Goal: Task Accomplishment & Management: Manage account settings

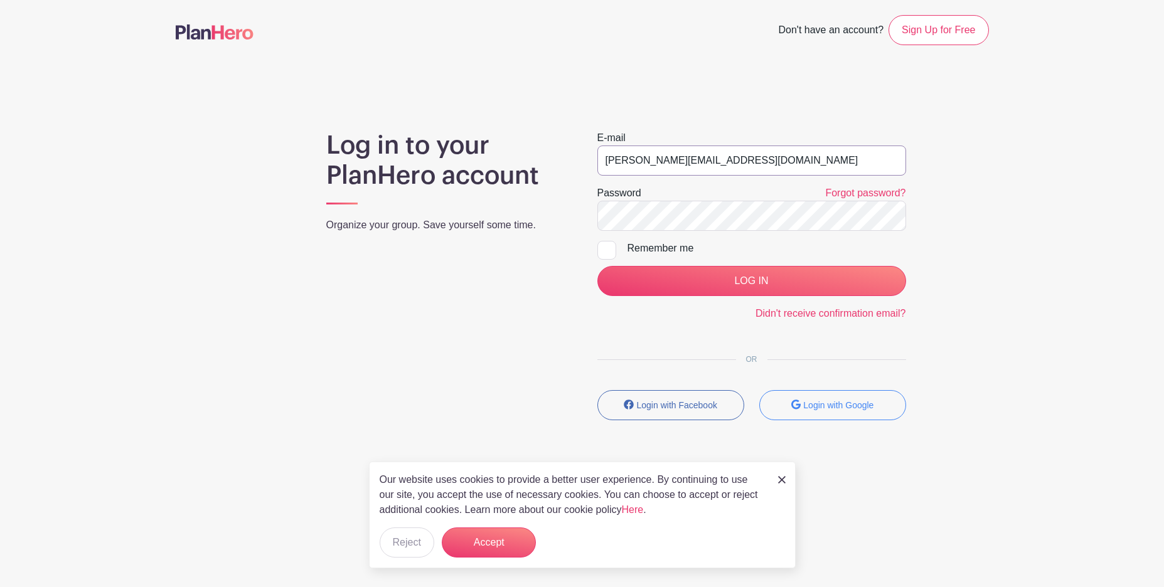
type input "[PERSON_NAME][EMAIL_ADDRESS][DOMAIN_NAME]"
click at [751, 281] on input "LOG IN" at bounding box center [751, 281] width 309 height 30
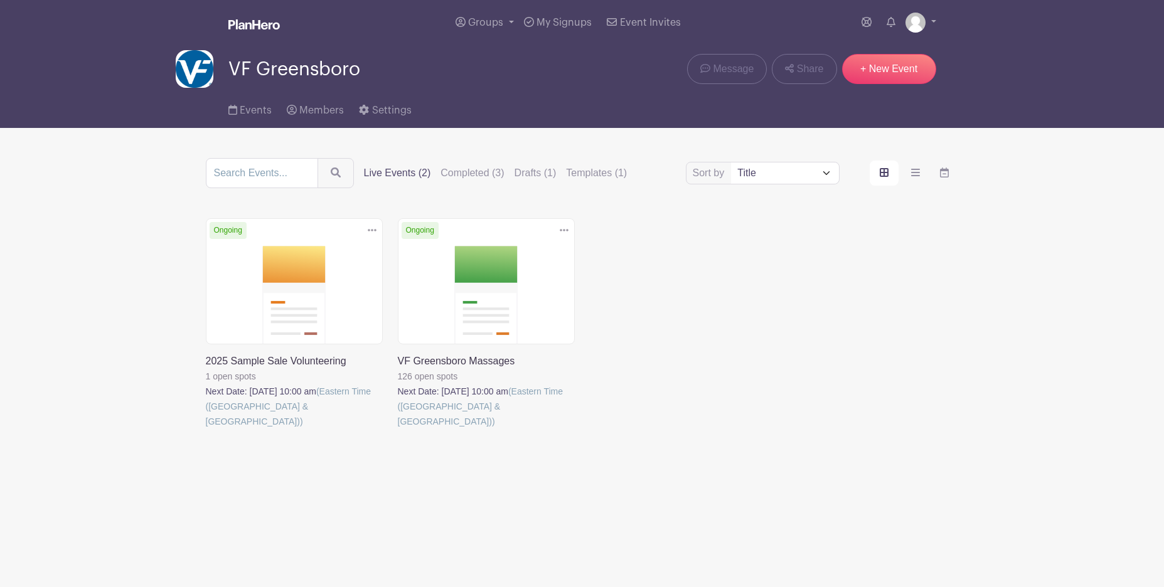
click at [206, 429] on link at bounding box center [206, 429] width 0 height 0
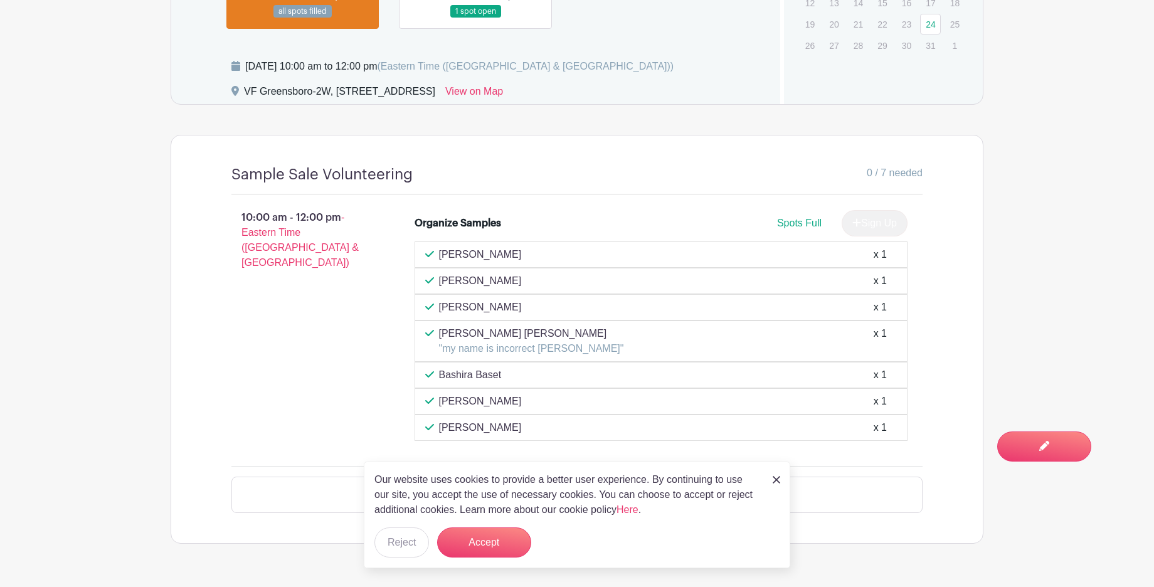
scroll to position [796, 0]
click at [409, 548] on button "Reject" at bounding box center [401, 543] width 55 height 30
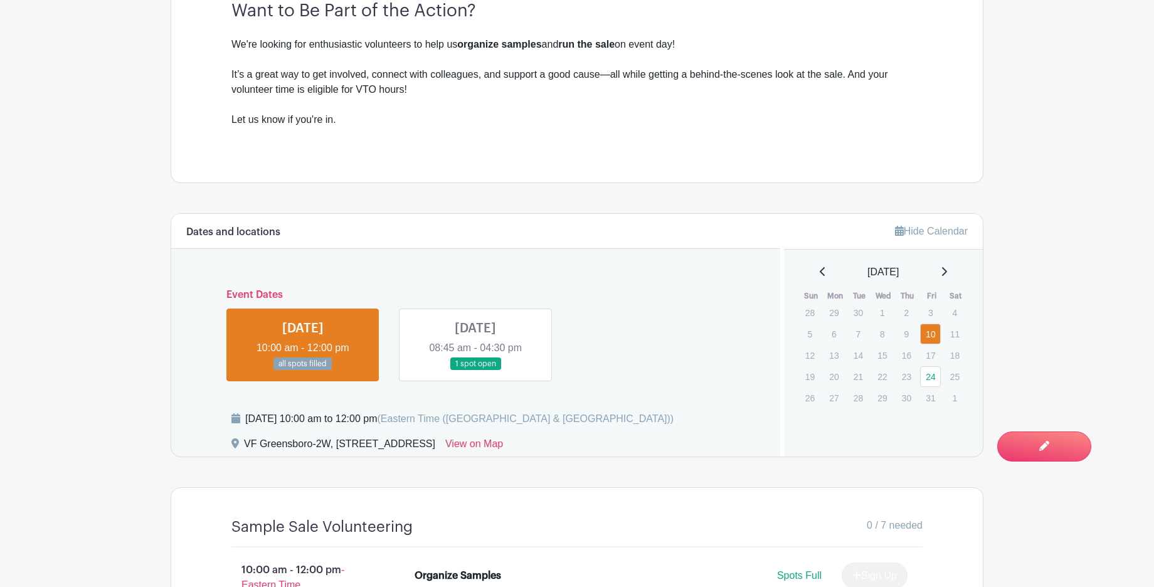
scroll to position [783, 0]
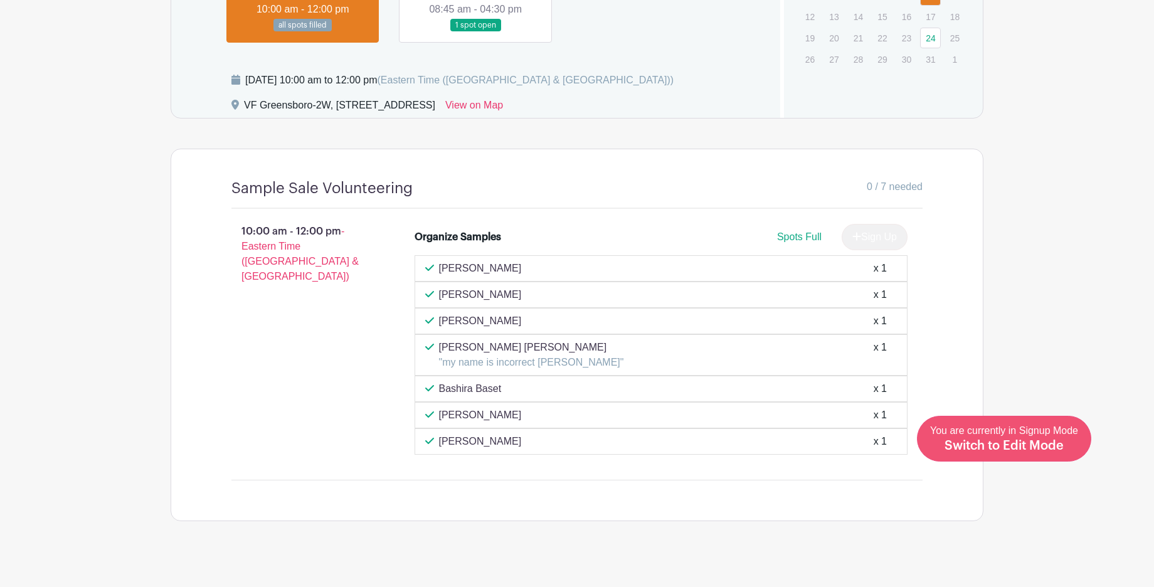
click at [1043, 441] on span "Switch to Edit Mode" at bounding box center [1004, 446] width 119 height 13
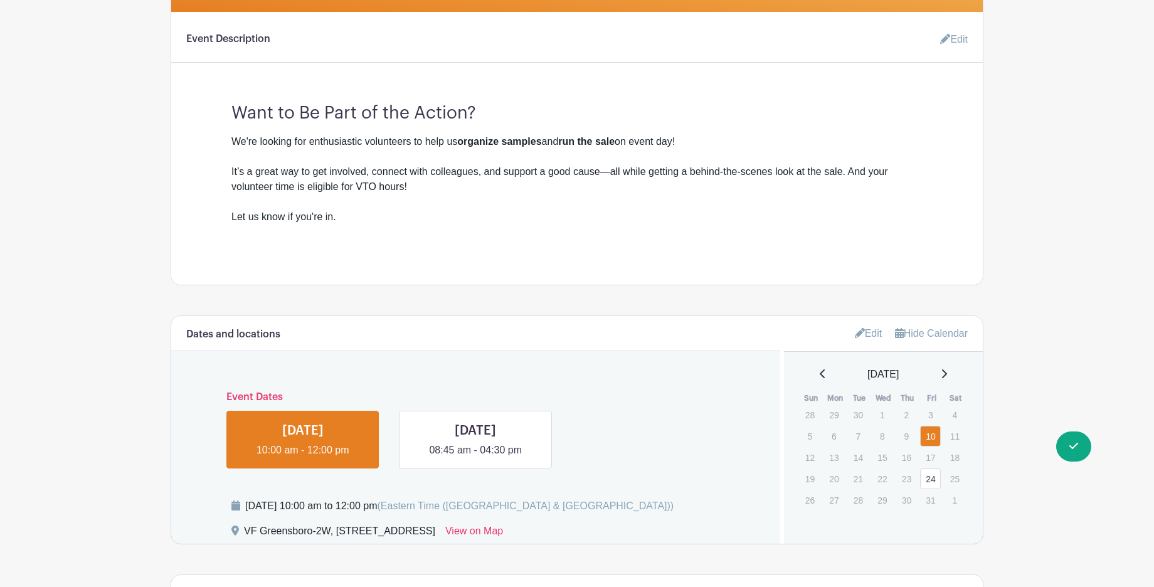
scroll to position [576, 0]
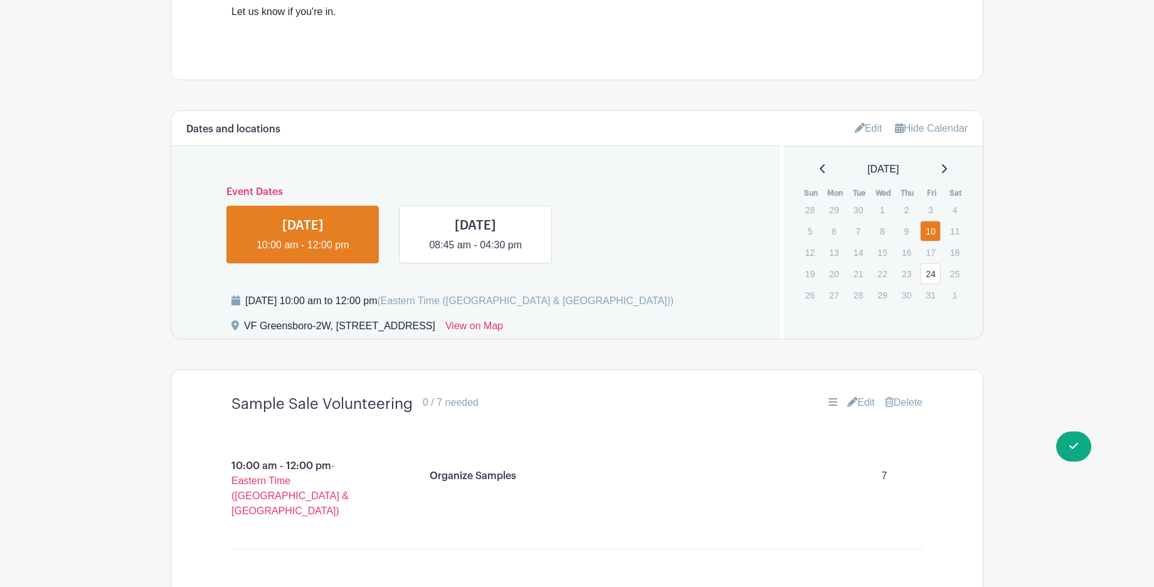
click at [804, 460] on div "Organize Samples 7" at bounding box center [672, 476] width 494 height 35
click at [857, 403] on link "Edit" at bounding box center [861, 402] width 28 height 15
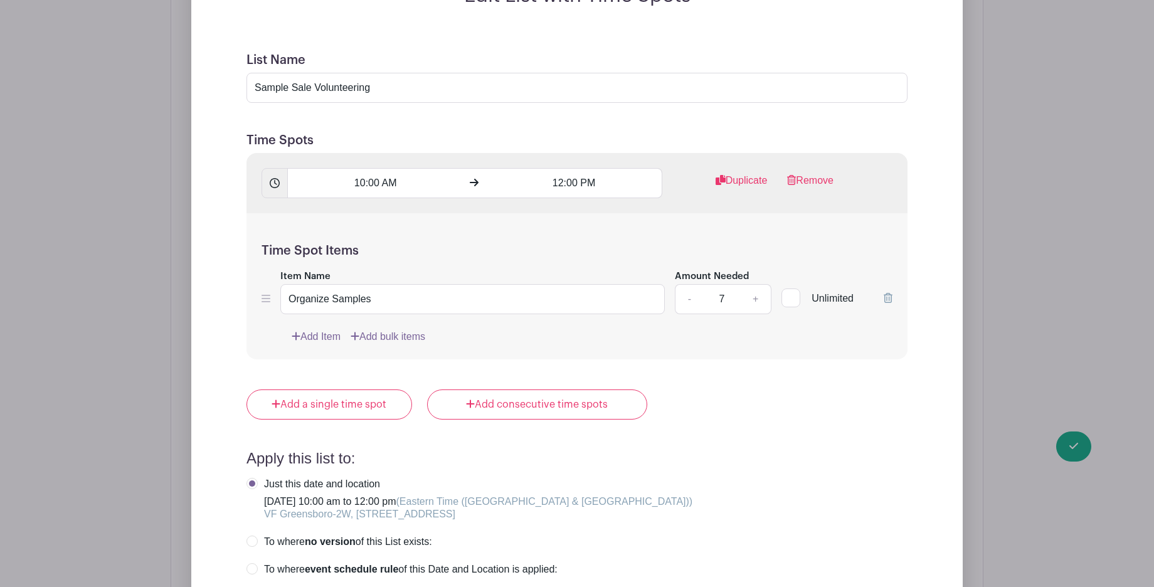
scroll to position [1145, 0]
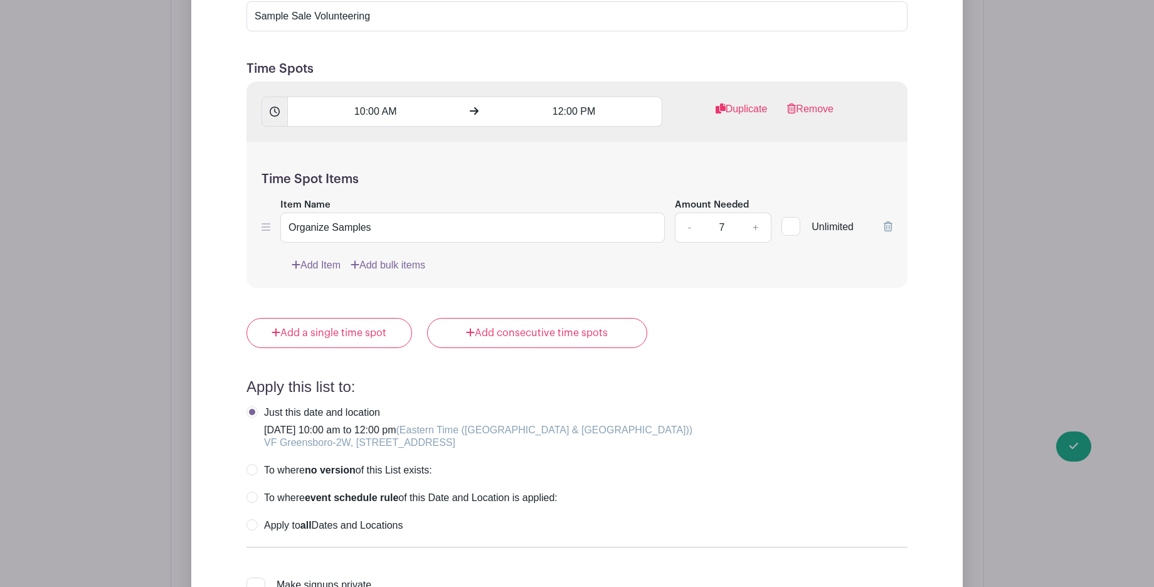
click at [756, 227] on link "+" at bounding box center [755, 228] width 31 height 30
type input "10"
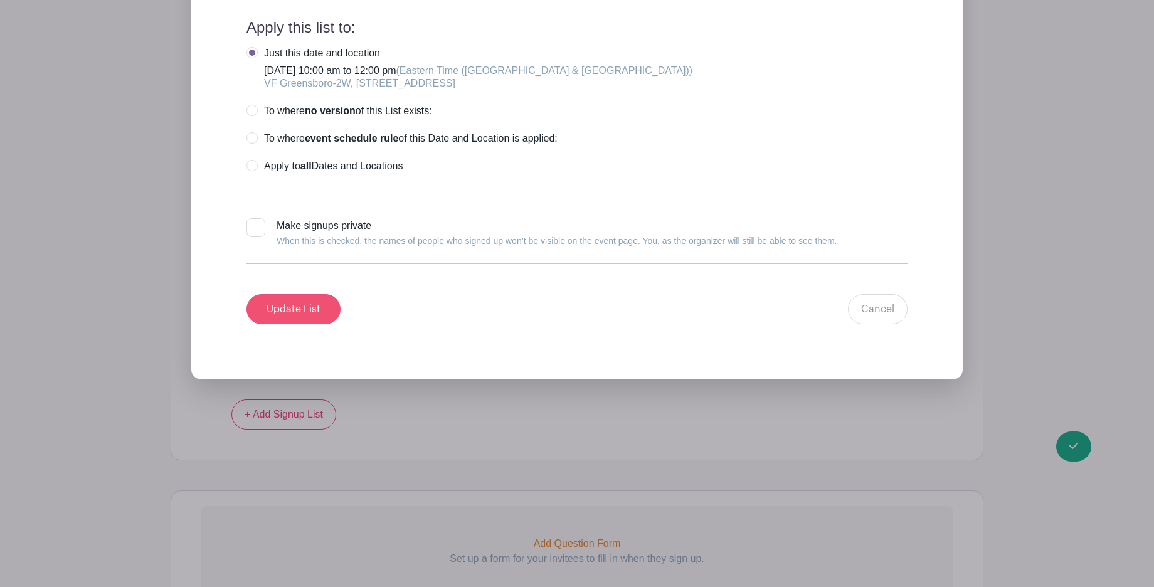
click at [273, 316] on input "Update List" at bounding box center [294, 309] width 94 height 30
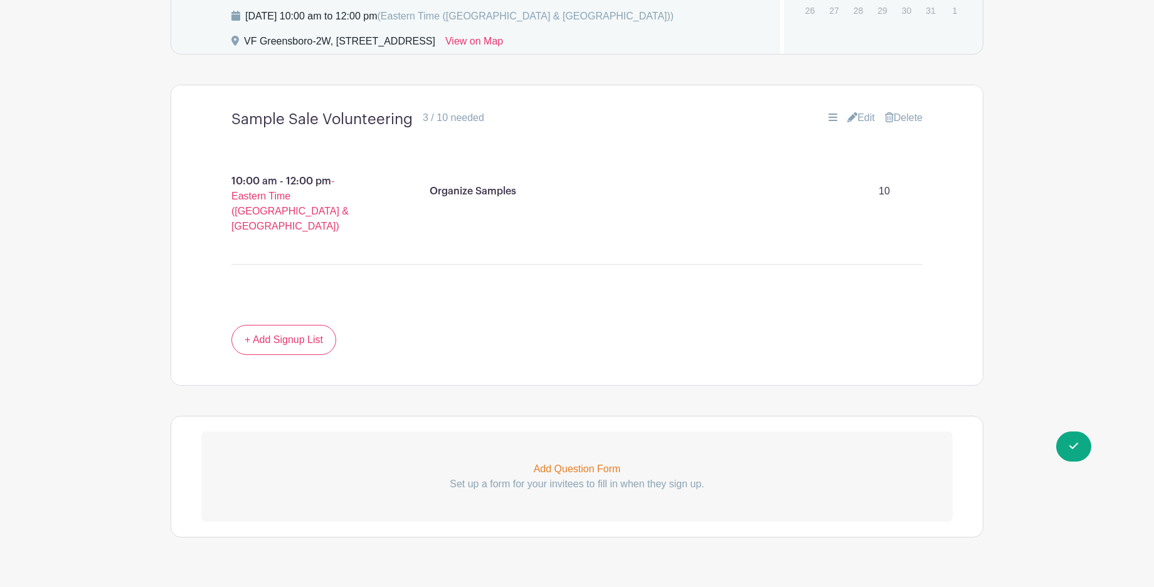
scroll to position [503, 0]
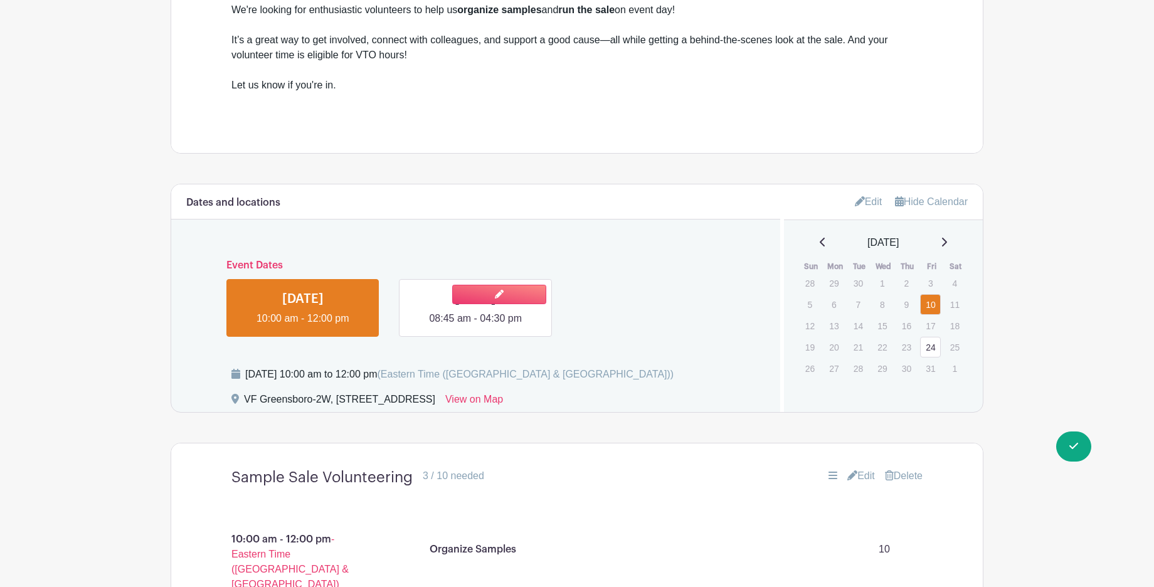
click at [475, 326] on link at bounding box center [475, 326] width 0 height 0
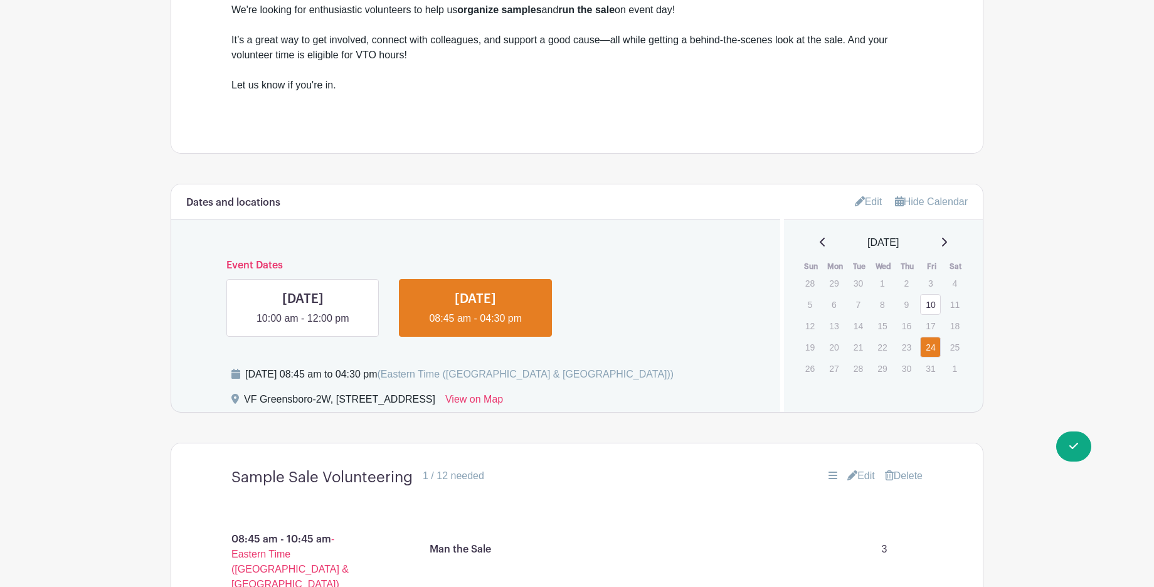
scroll to position [868, 0]
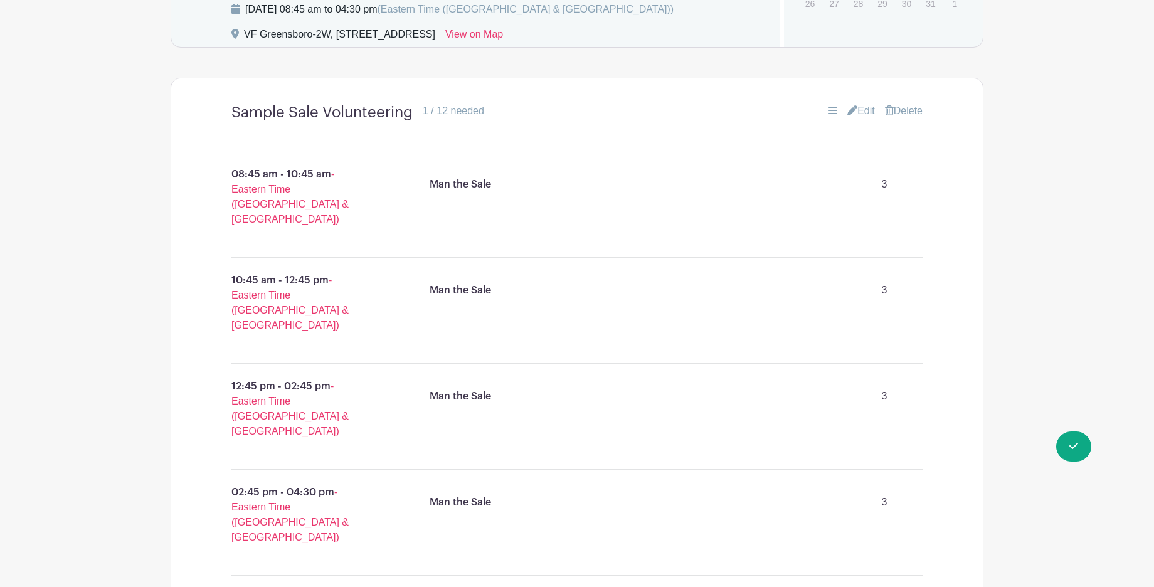
click at [761, 196] on div "Man the Sale 3" at bounding box center [672, 184] width 494 height 35
click at [860, 109] on link "Edit" at bounding box center [861, 110] width 28 height 15
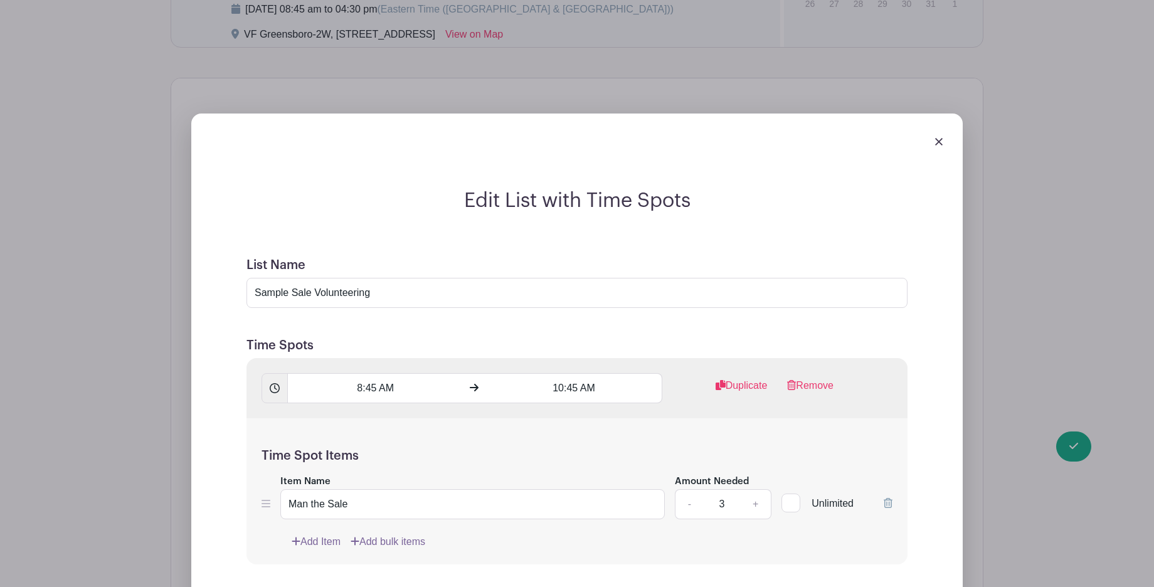
scroll to position [1000, 0]
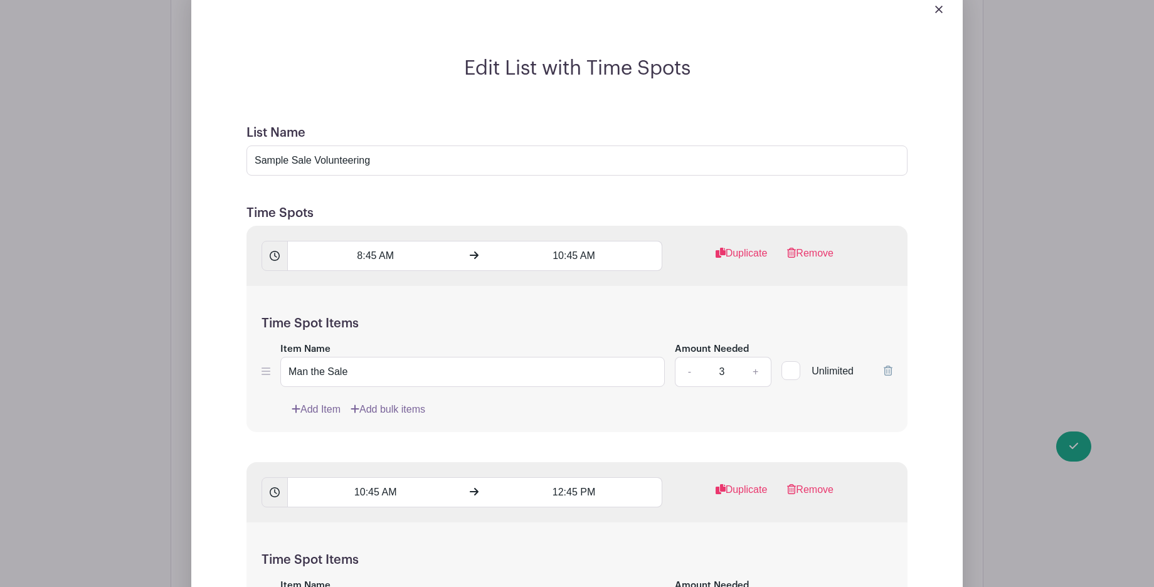
click at [751, 376] on link "+" at bounding box center [755, 372] width 31 height 30
type input "4"
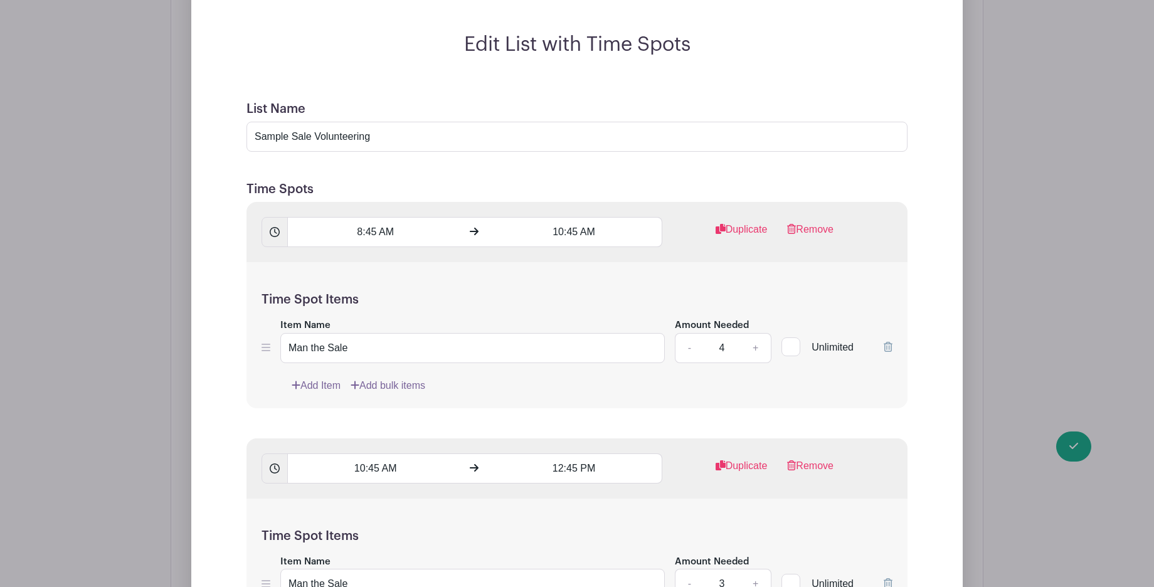
scroll to position [1186, 0]
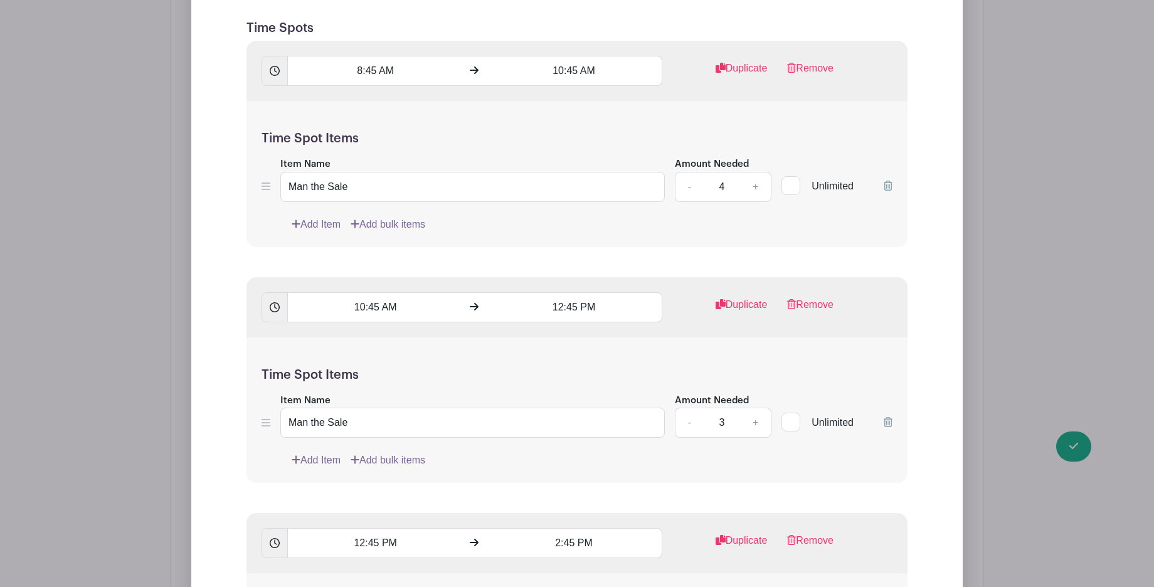
click at [756, 423] on link "+" at bounding box center [755, 423] width 31 height 30
type input "4"
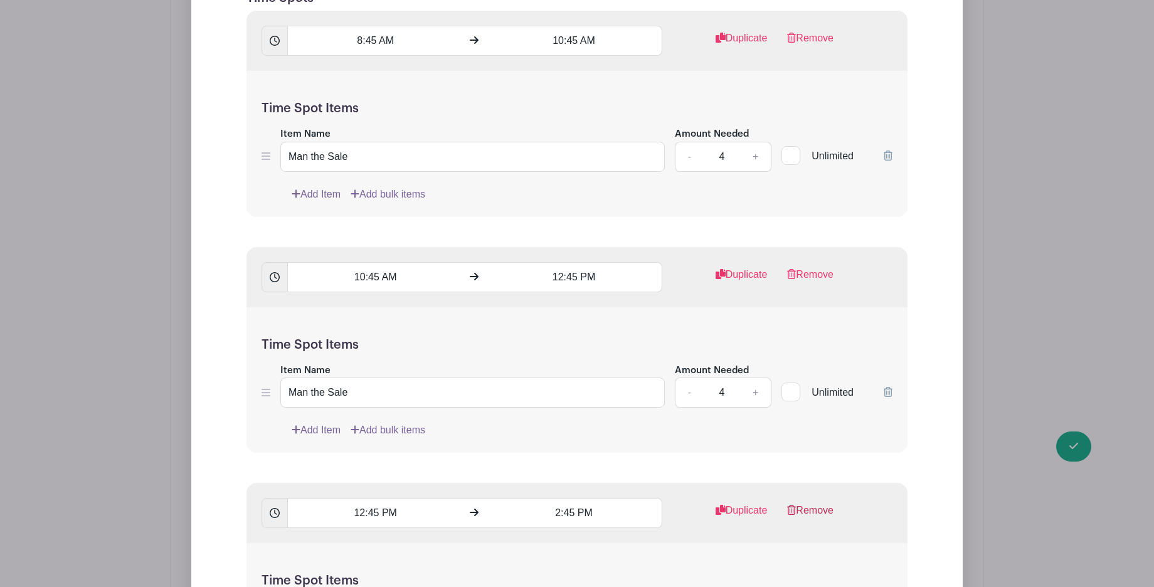
scroll to position [1508, 0]
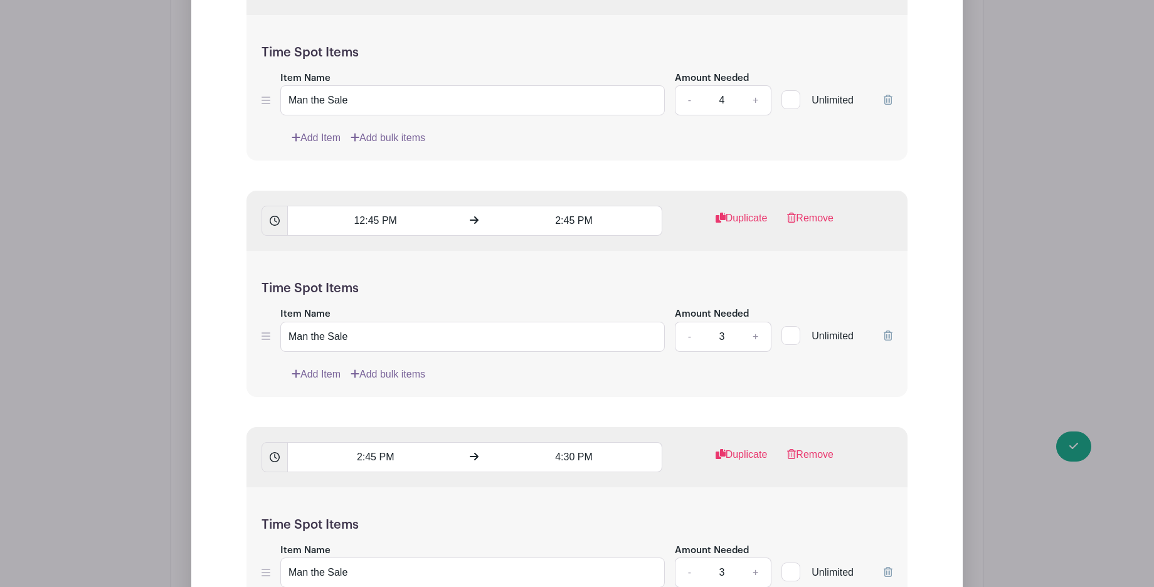
click at [761, 341] on link "+" at bounding box center [755, 337] width 31 height 30
type input "4"
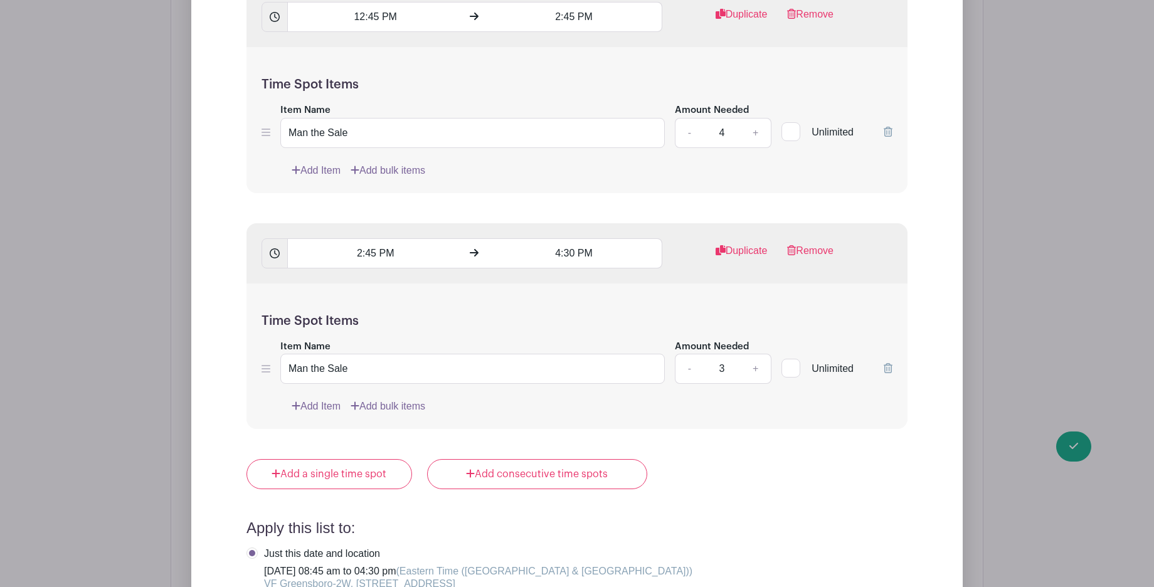
scroll to position [1805, 0]
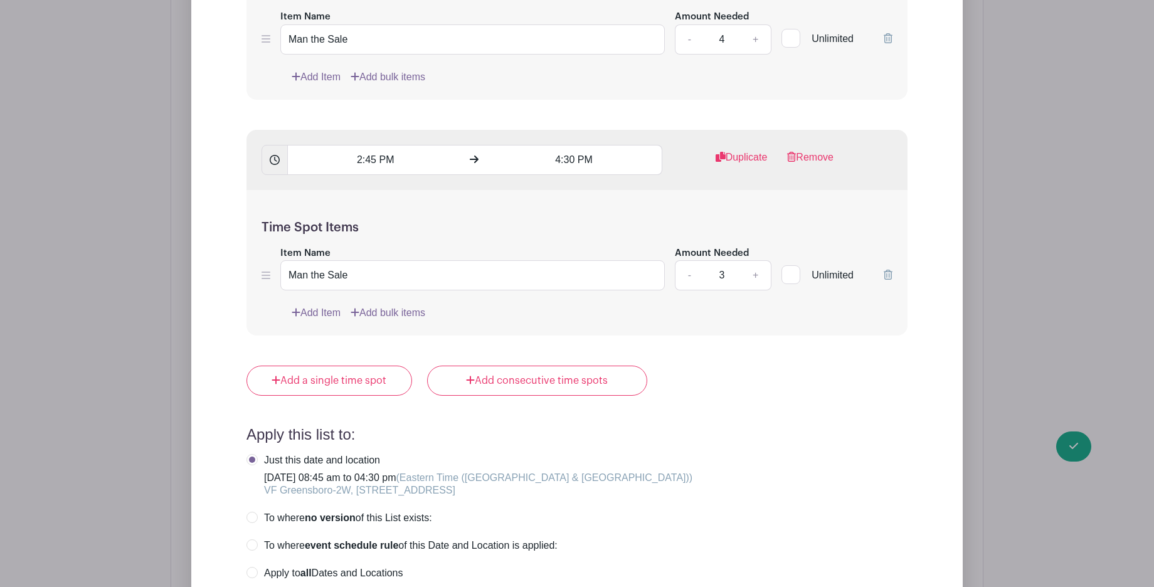
click at [761, 281] on link "+" at bounding box center [755, 275] width 31 height 30
type input "4"
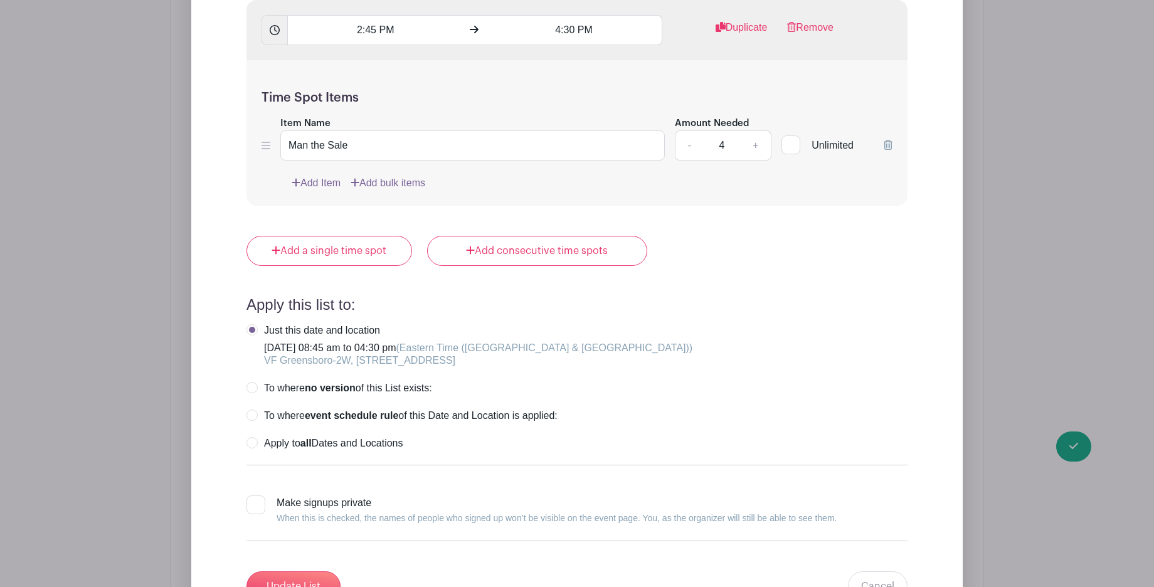
scroll to position [2093, 0]
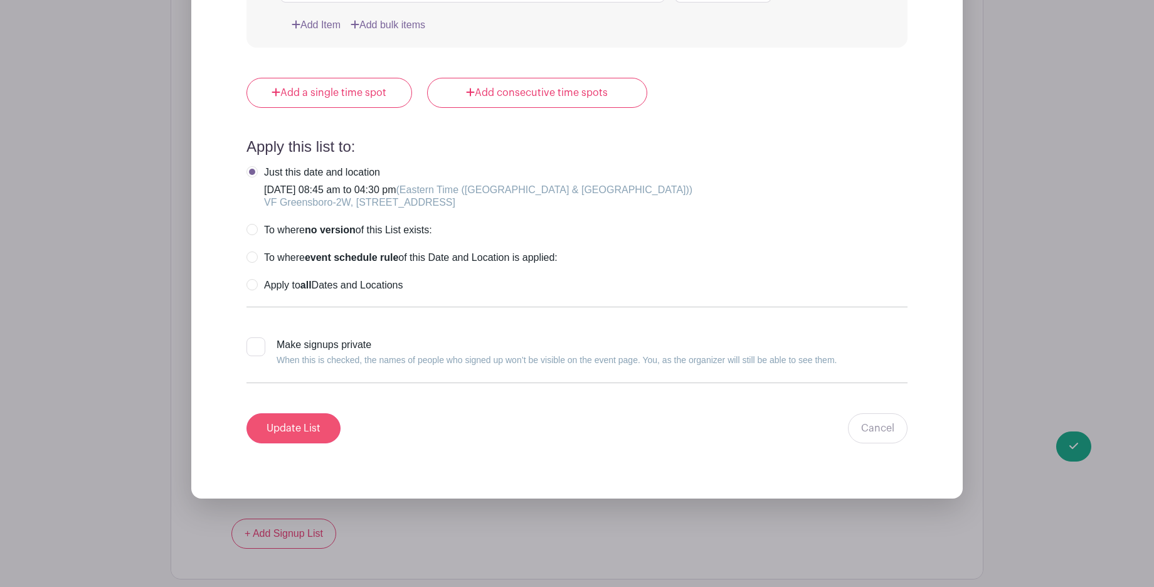
click at [298, 437] on input "Update List" at bounding box center [294, 428] width 94 height 30
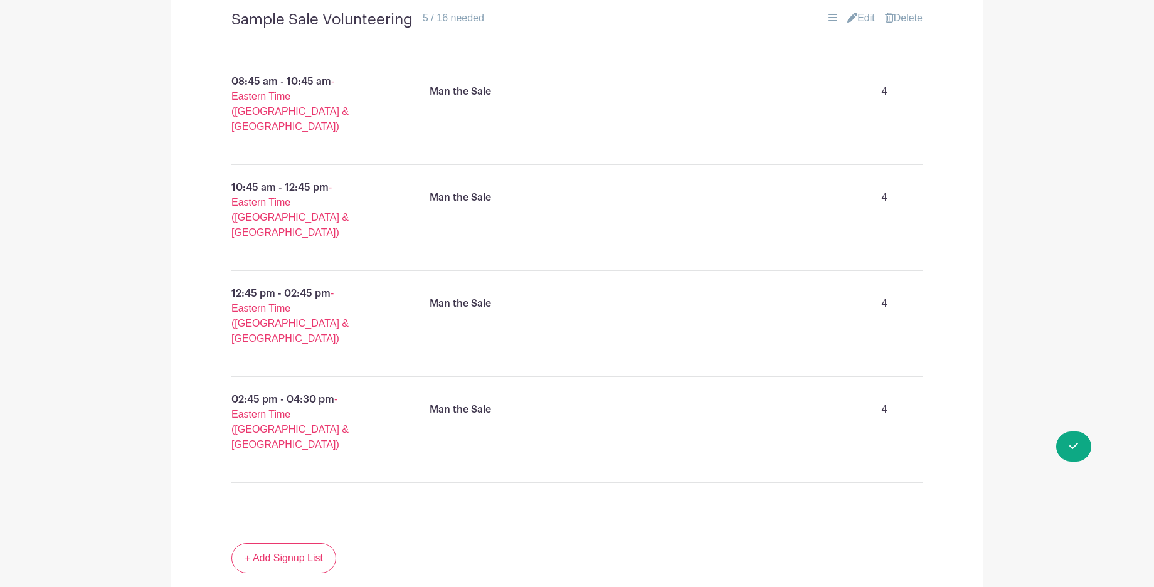
scroll to position [1093, 0]
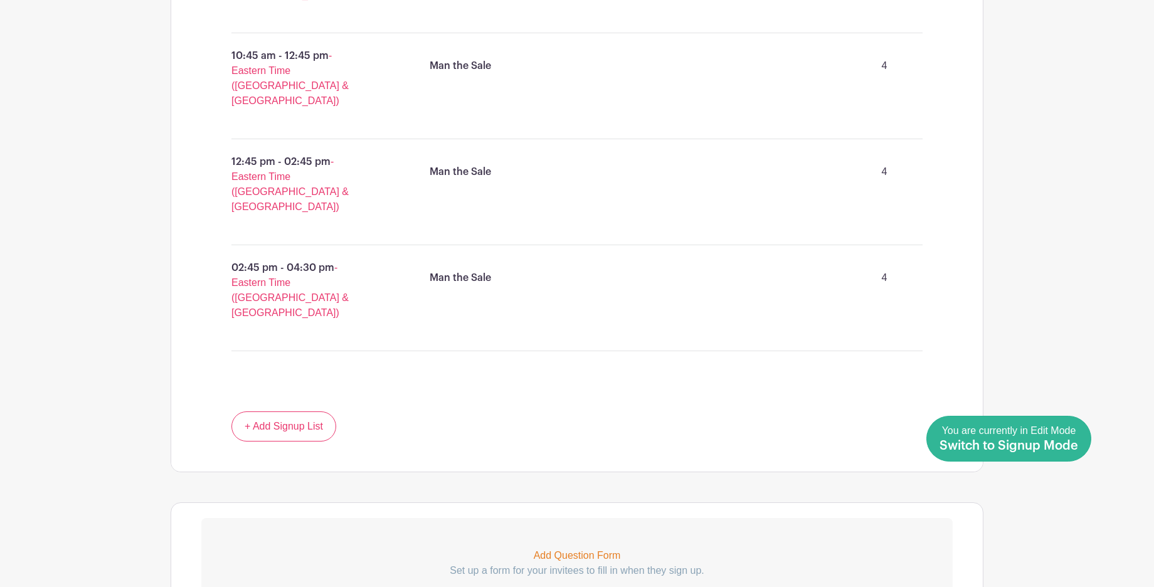
click at [1081, 444] on link "Done Editing You are currently in Edit Mode Switch to Signup Mode" at bounding box center [1008, 439] width 165 height 46
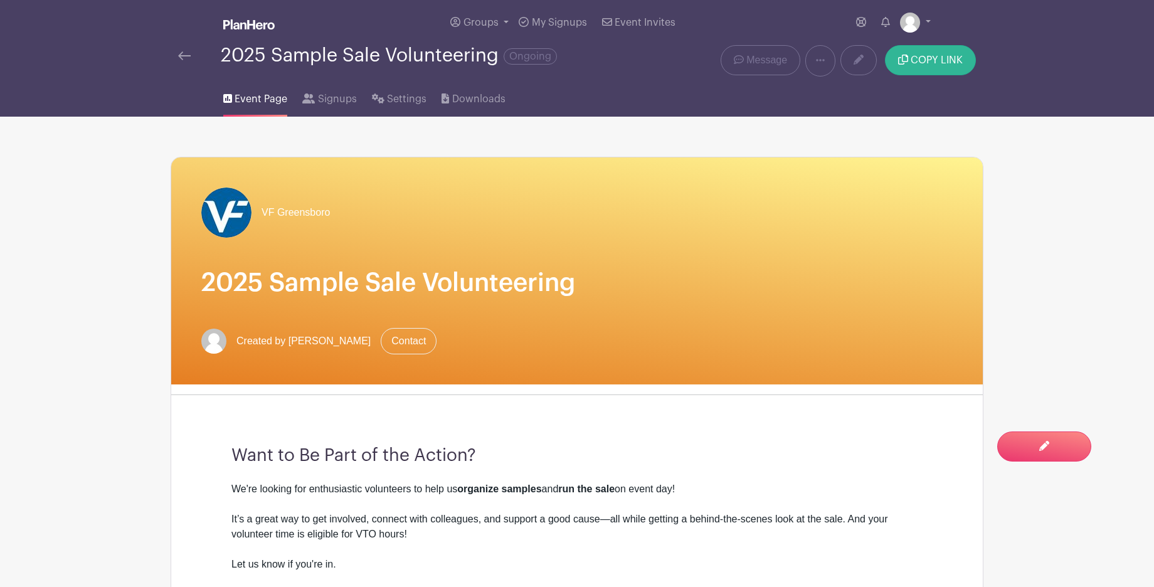
click at [915, 56] on span "COPY LINK" at bounding box center [937, 60] width 52 height 10
click at [315, 103] on link "Signups" at bounding box center [329, 97] width 54 height 40
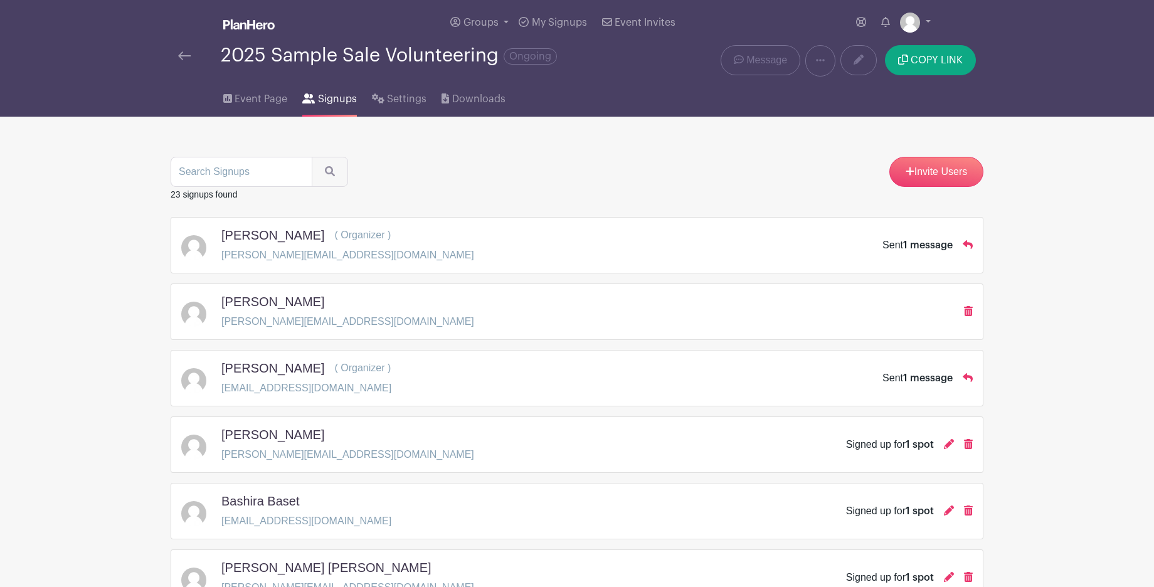
click at [183, 60] on img at bounding box center [184, 55] width 13 height 9
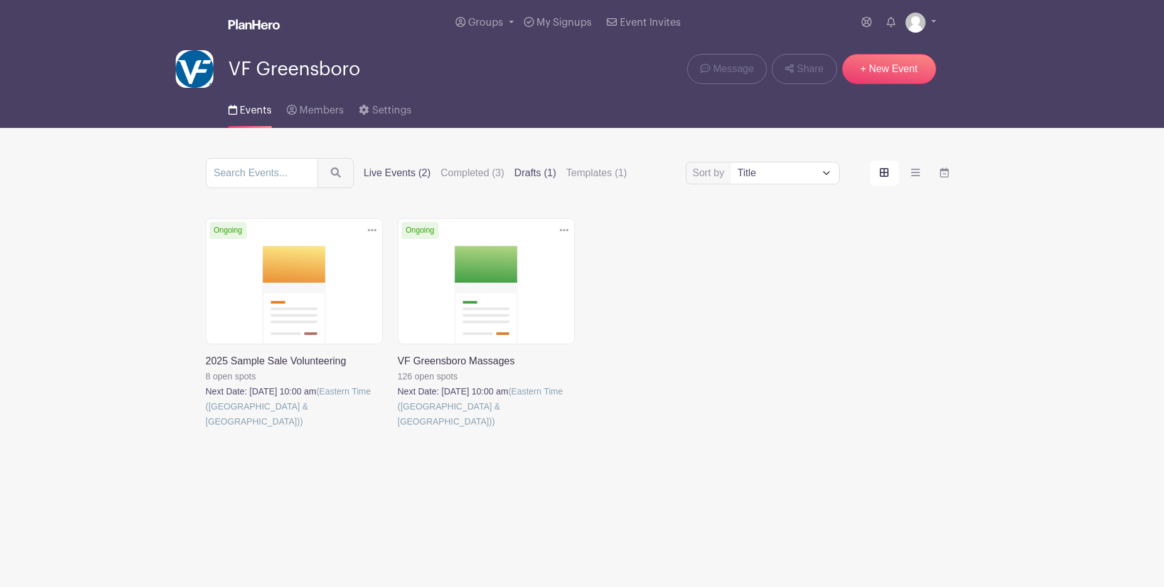
click at [538, 176] on label "Drafts (1)" at bounding box center [535, 173] width 42 height 15
click at [0, 0] on input "Drafts (1)" at bounding box center [0, 0] width 0 height 0
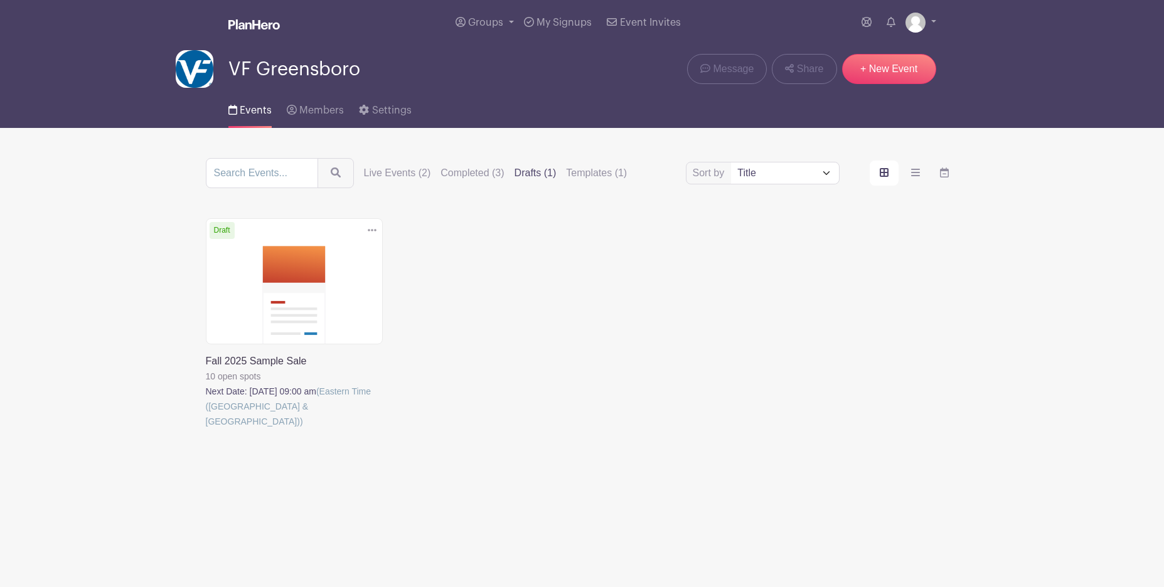
click at [206, 429] on link at bounding box center [206, 429] width 0 height 0
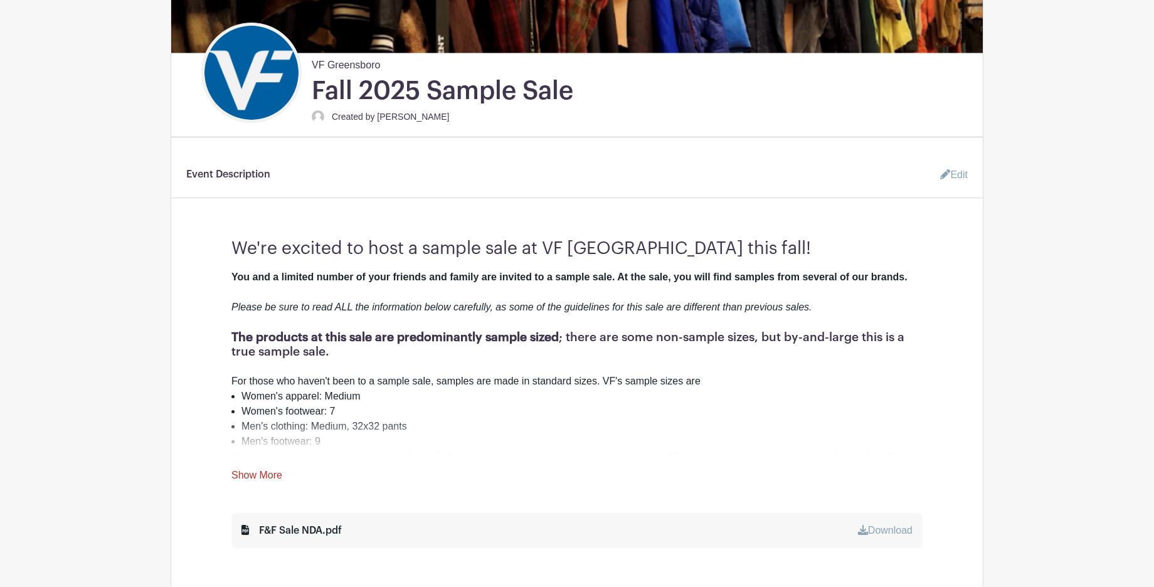
scroll to position [645, 0]
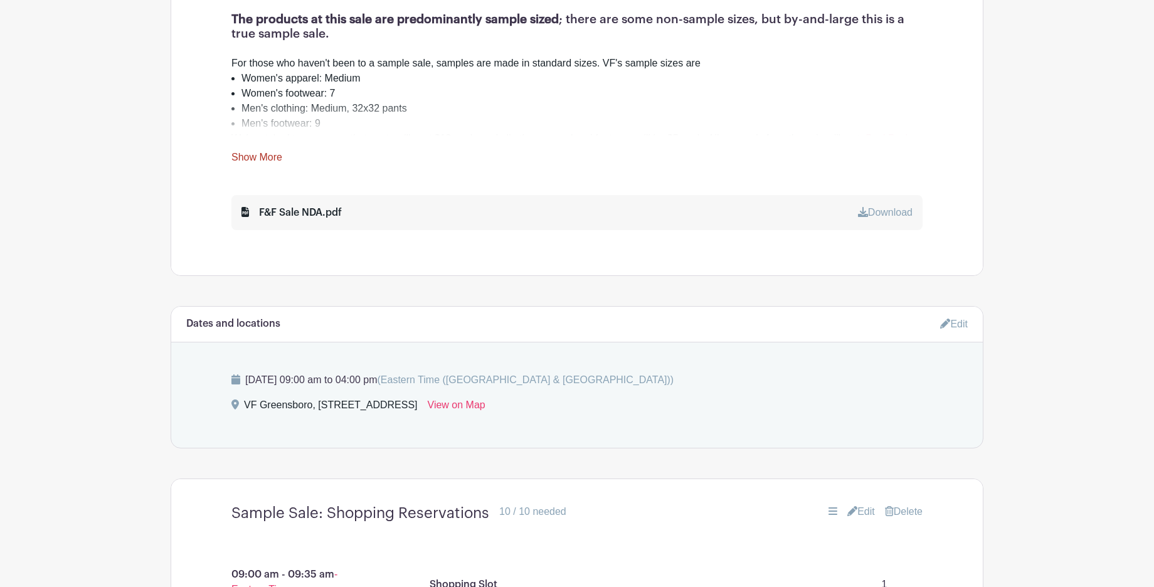
click at [254, 154] on link "Show More" at bounding box center [256, 160] width 51 height 16
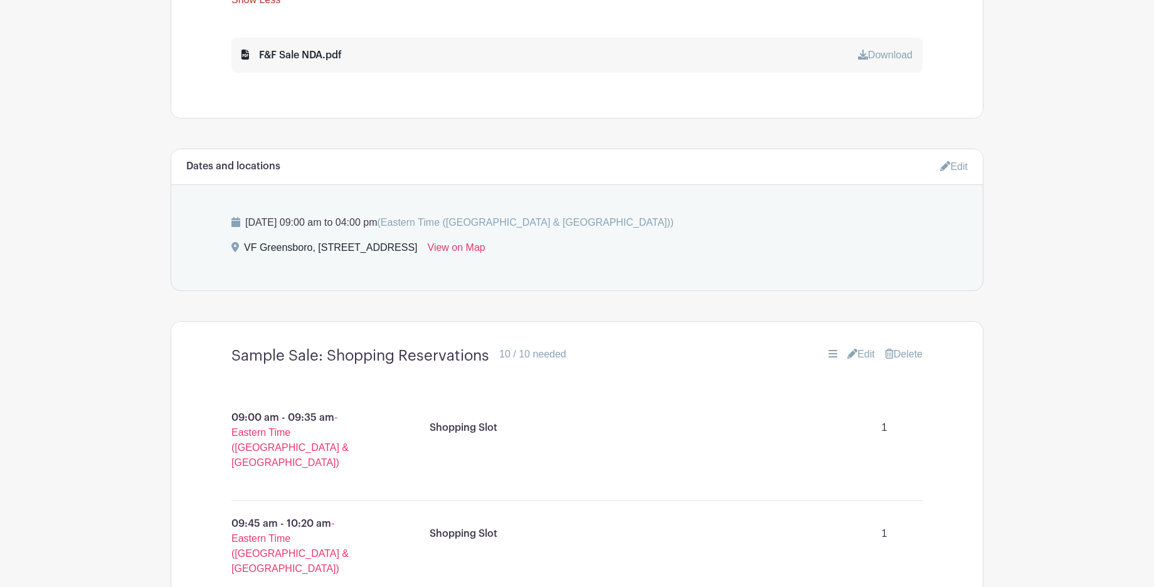
scroll to position [1589, 0]
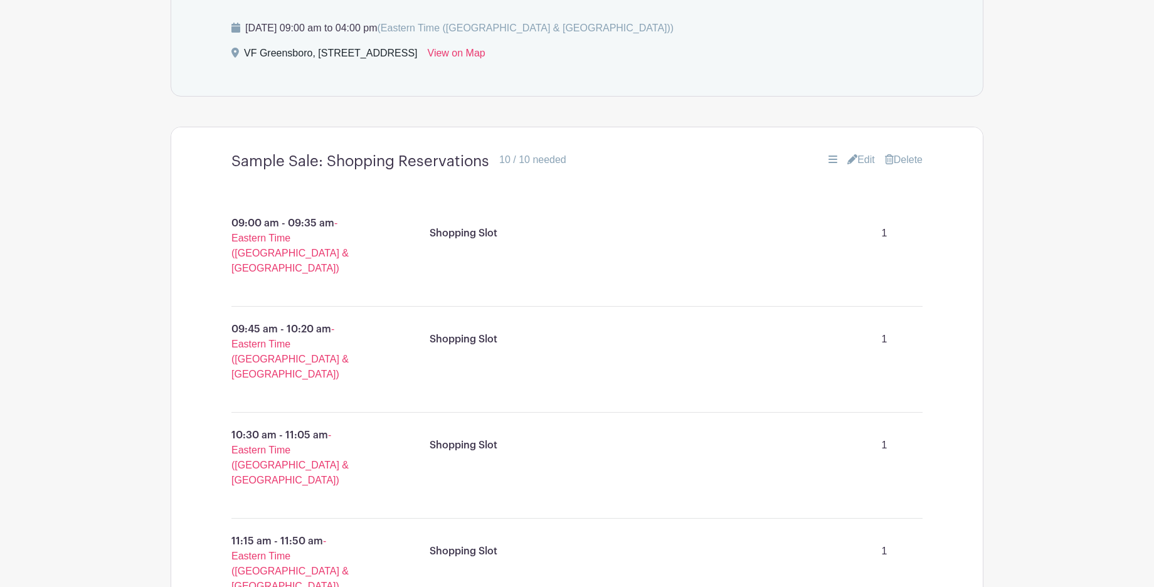
click at [856, 152] on link "Edit" at bounding box center [861, 159] width 28 height 15
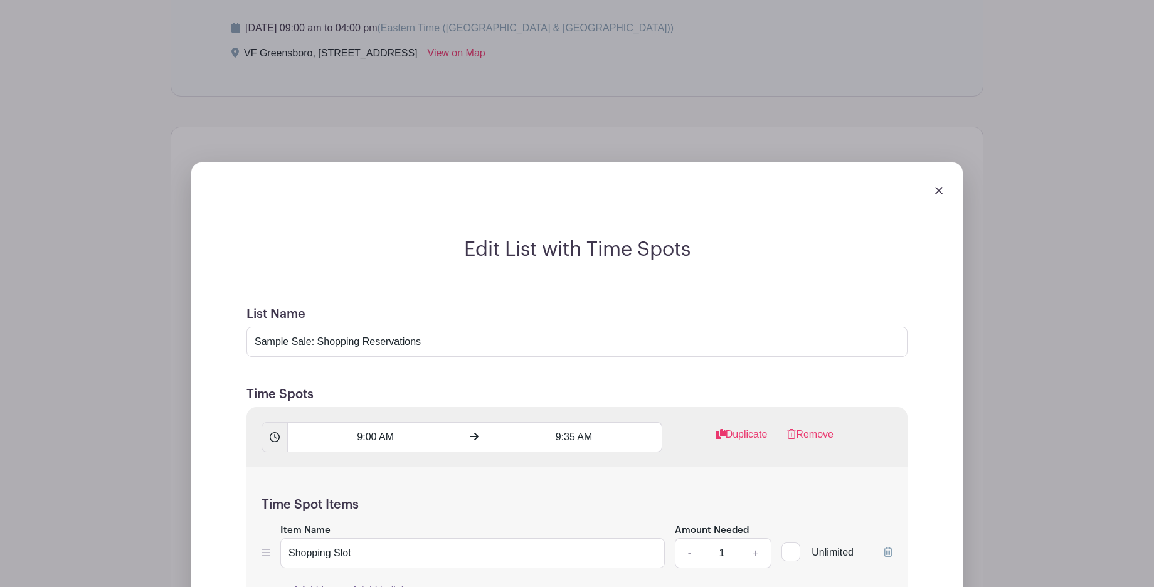
scroll to position [1877, 0]
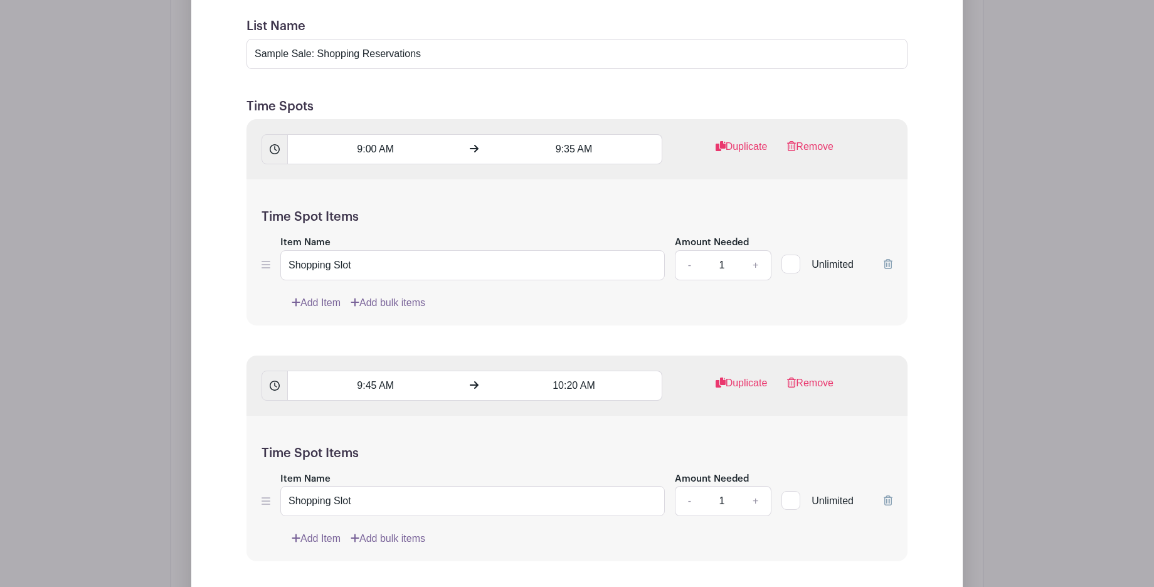
click at [724, 250] on input "1" at bounding box center [722, 265] width 38 height 30
type input "35"
click at [738, 486] on div "- 1 +" at bounding box center [723, 501] width 97 height 30
click at [723, 489] on input "1" at bounding box center [722, 501] width 38 height 30
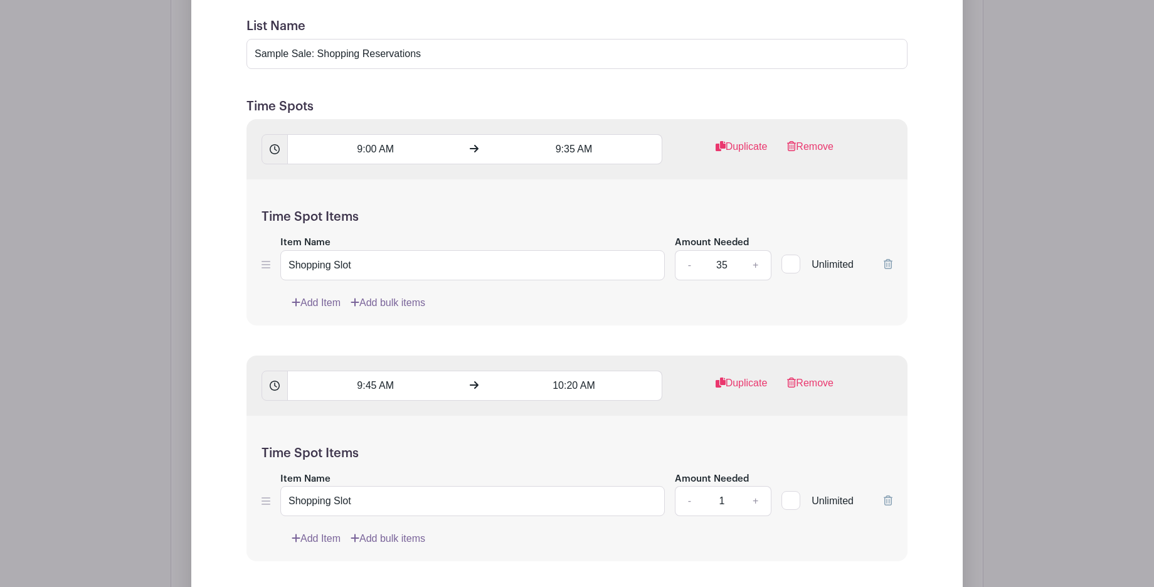
click at [723, 489] on input "1" at bounding box center [722, 501] width 38 height 30
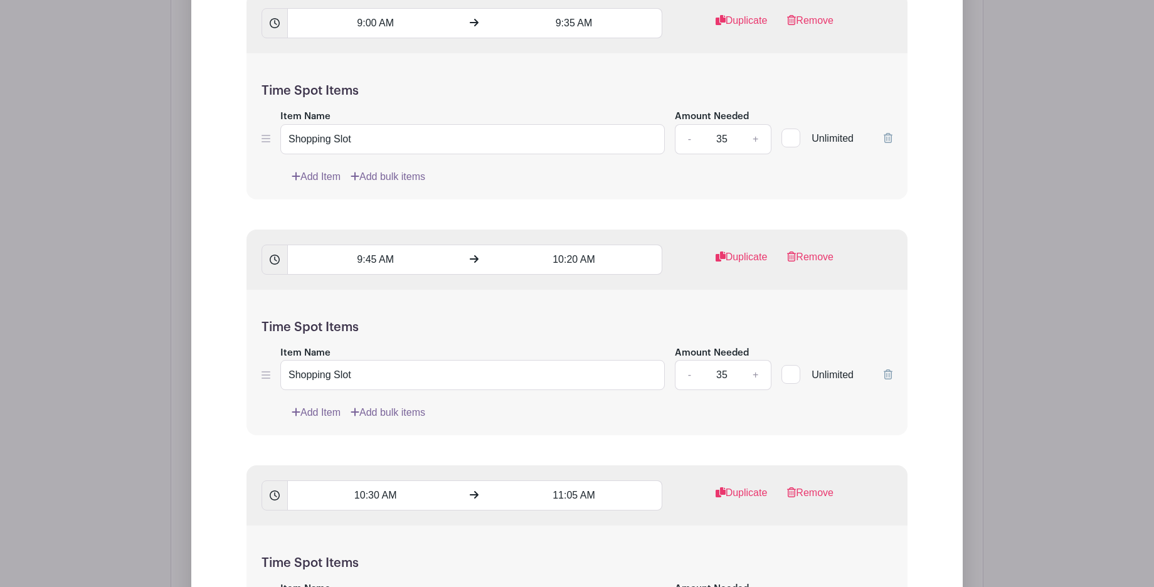
scroll to position [2086, 0]
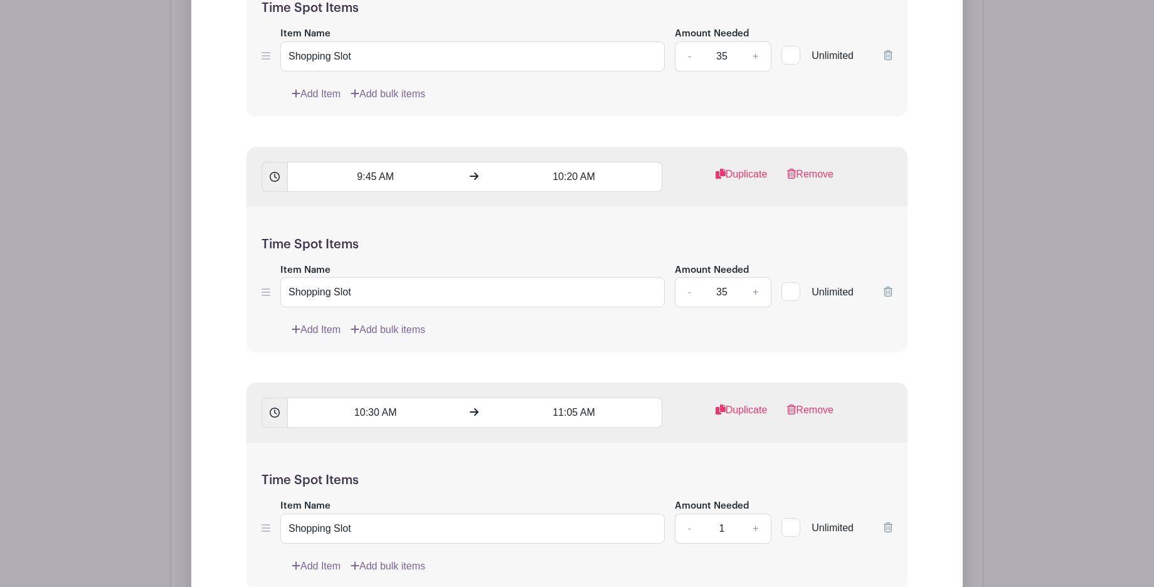
type input "35"
click at [719, 514] on input "1" at bounding box center [722, 529] width 38 height 30
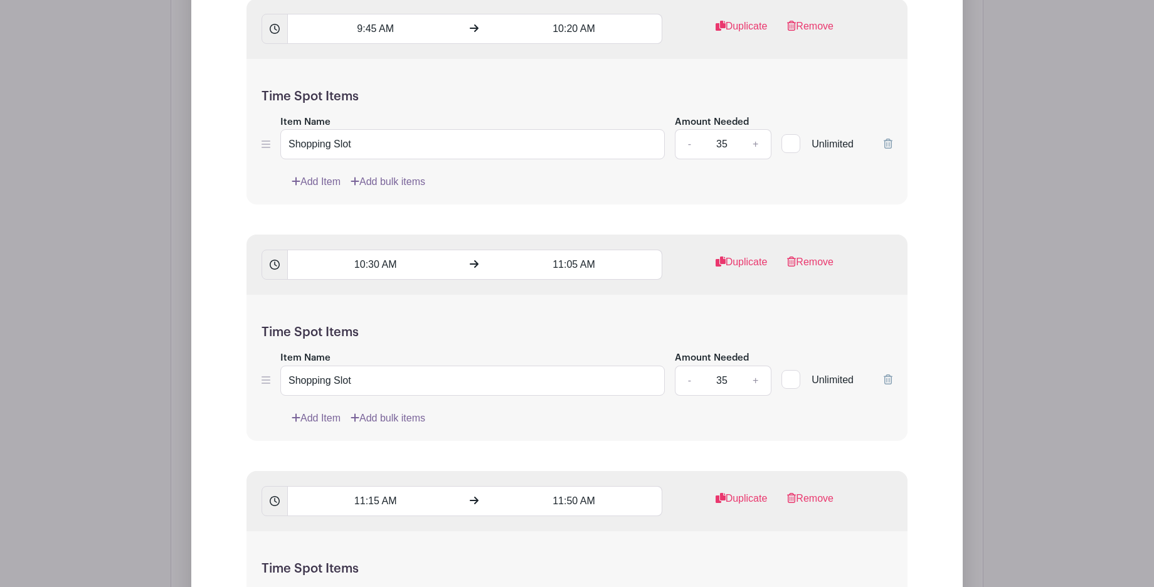
scroll to position [2389, 0]
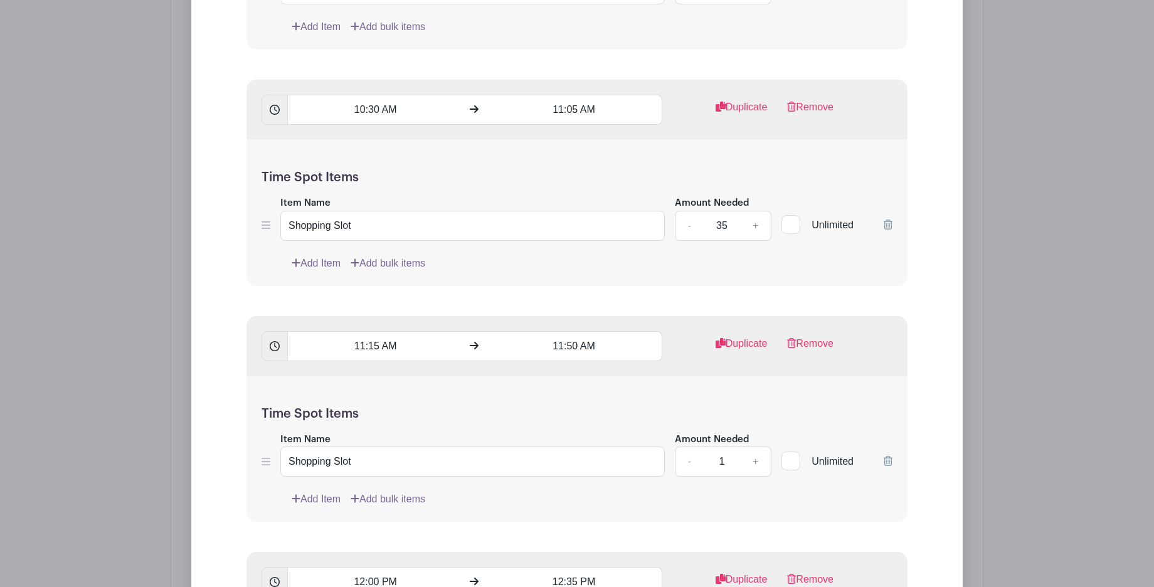
type input "35"
click at [726, 453] on input "1" at bounding box center [722, 462] width 38 height 30
click at [726, 452] on input "1" at bounding box center [722, 462] width 38 height 30
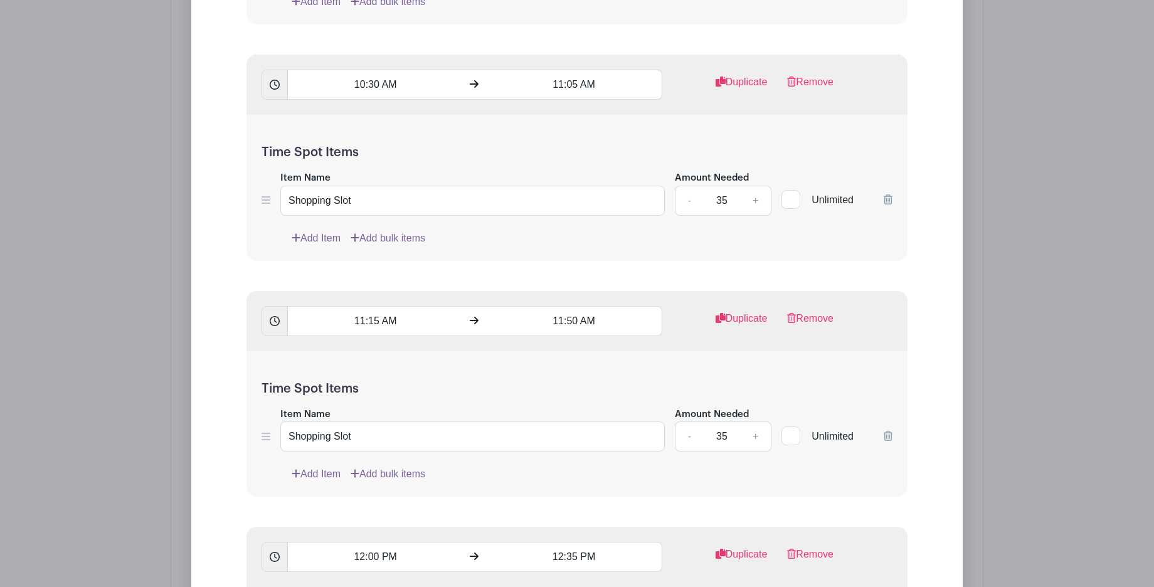
scroll to position [2547, 0]
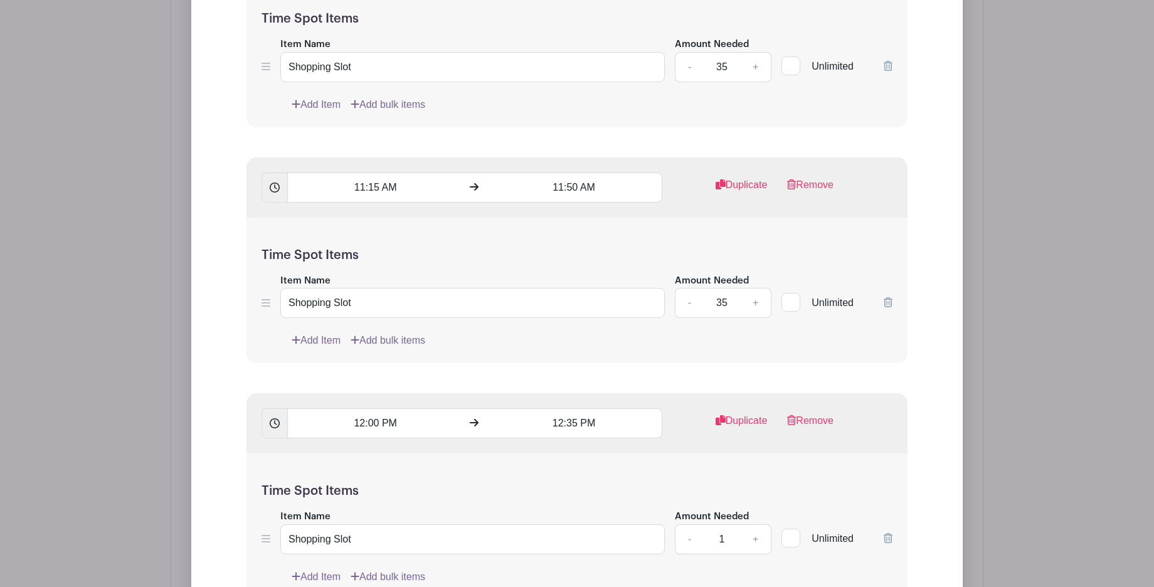
type input "35"
click at [734, 535] on input "1" at bounding box center [722, 539] width 38 height 30
click at [734, 533] on input "1" at bounding box center [722, 539] width 38 height 30
click at [726, 529] on input "1" at bounding box center [722, 539] width 38 height 30
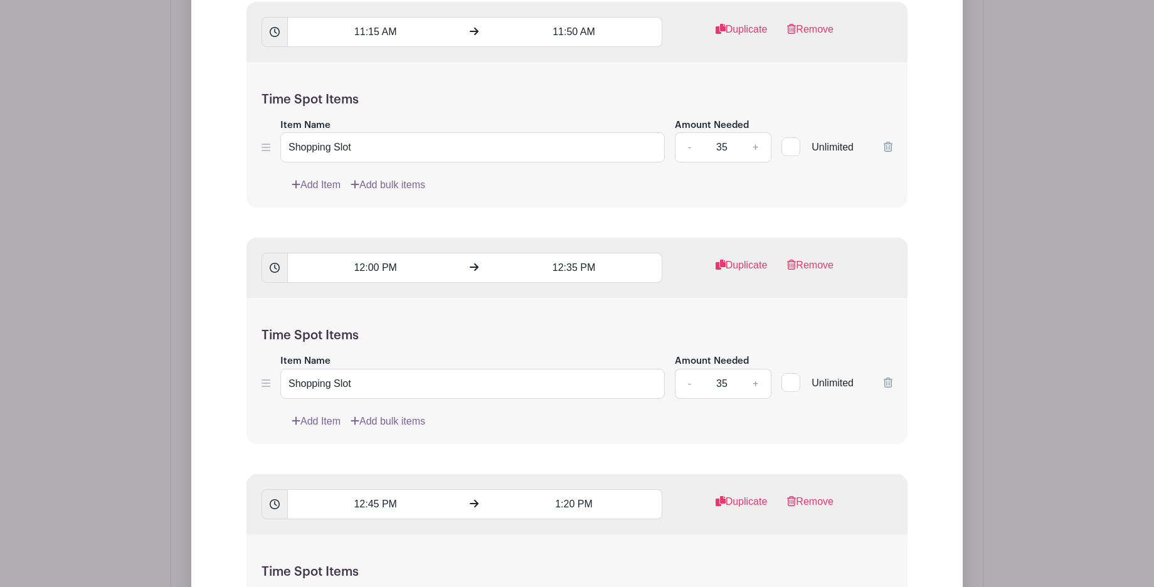
scroll to position [3023, 0]
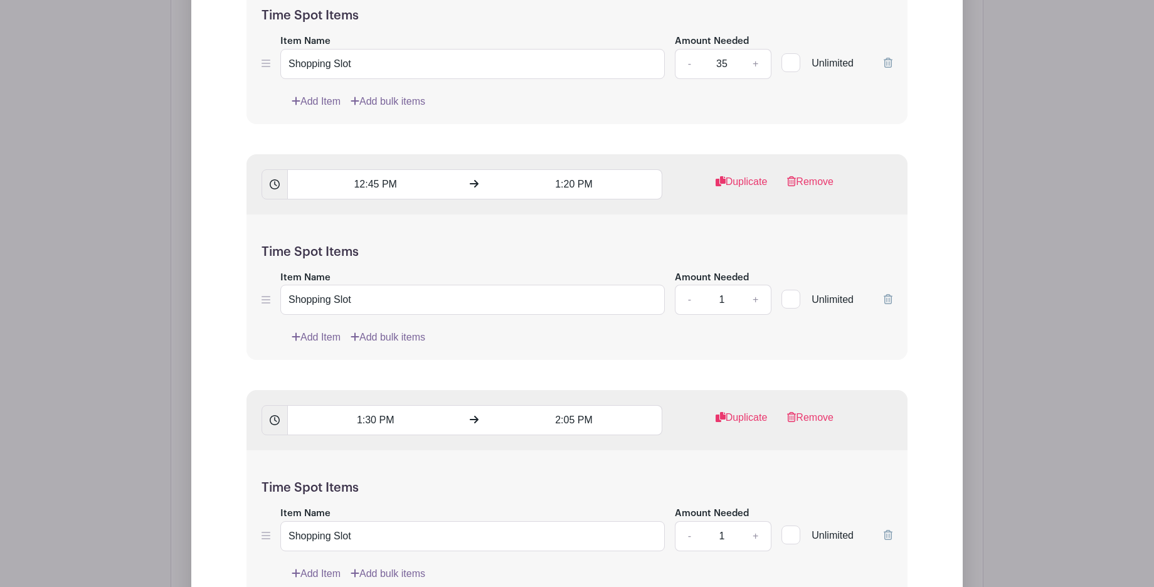
type input "35"
click at [723, 288] on input "1" at bounding box center [722, 300] width 38 height 30
type input "35"
click at [719, 524] on input "1" at bounding box center [722, 536] width 38 height 30
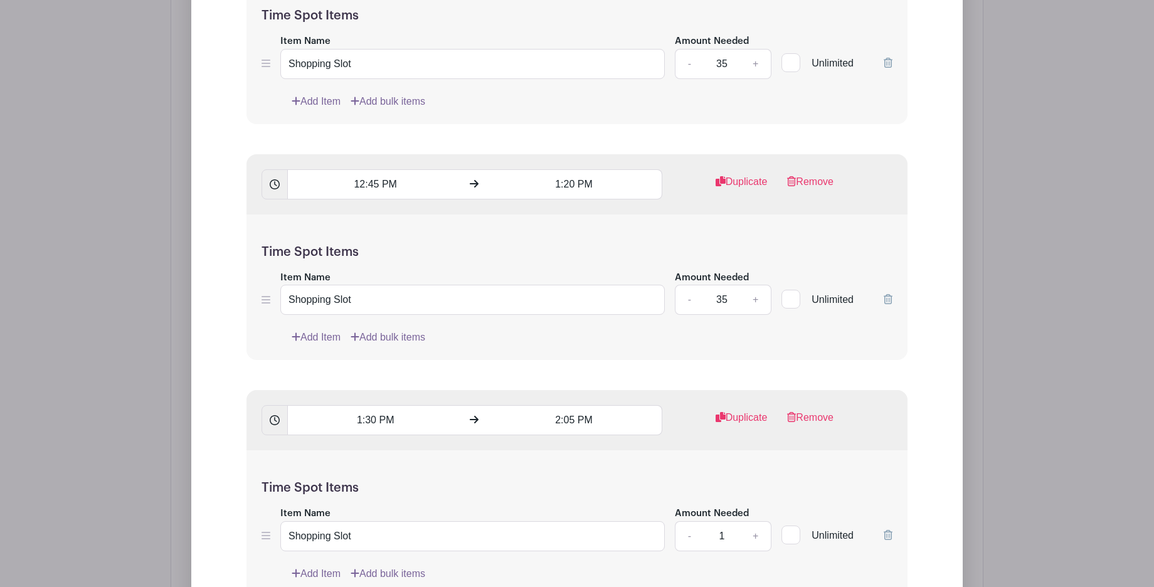
click at [719, 524] on input "1" at bounding box center [722, 536] width 38 height 30
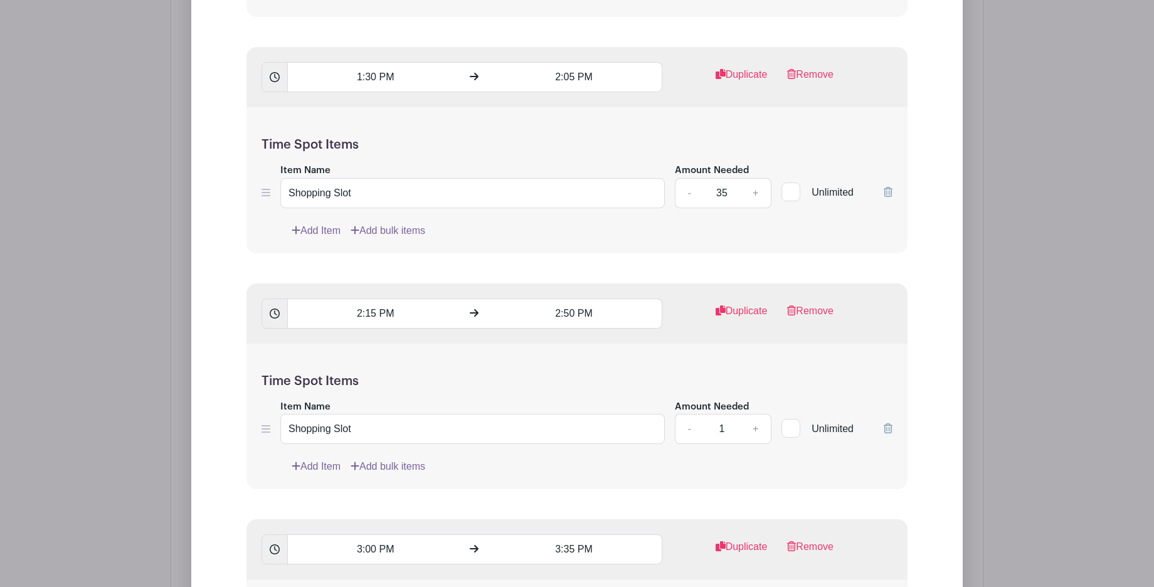
scroll to position [3531, 0]
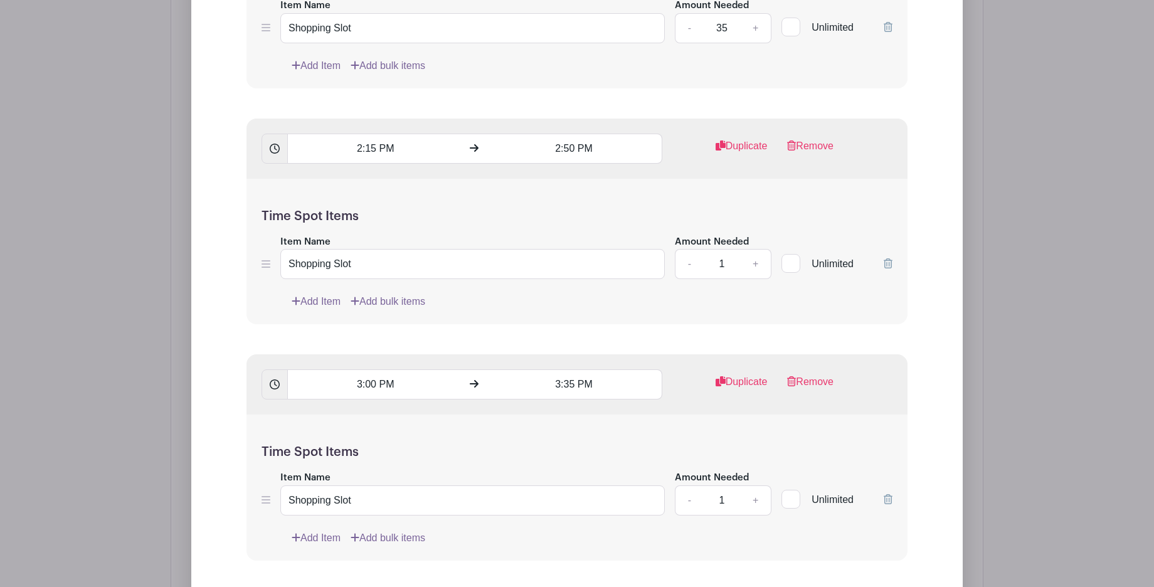
type input "35"
click at [718, 252] on input "1" at bounding box center [722, 264] width 38 height 30
type input "35"
click at [723, 487] on input "1" at bounding box center [722, 501] width 38 height 30
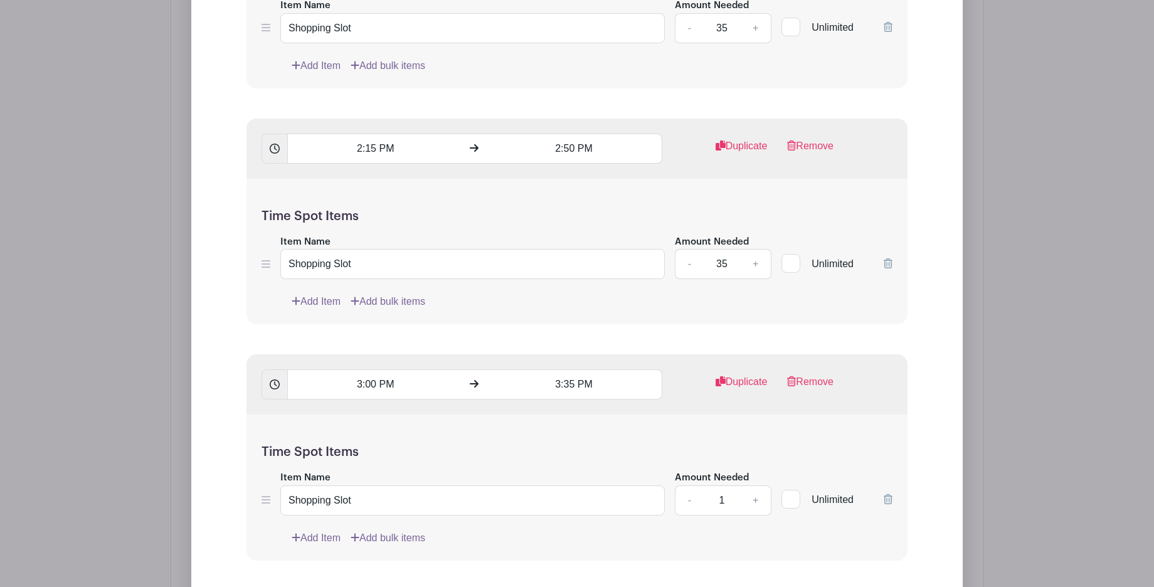
click at [723, 487] on input "1" at bounding box center [722, 501] width 38 height 30
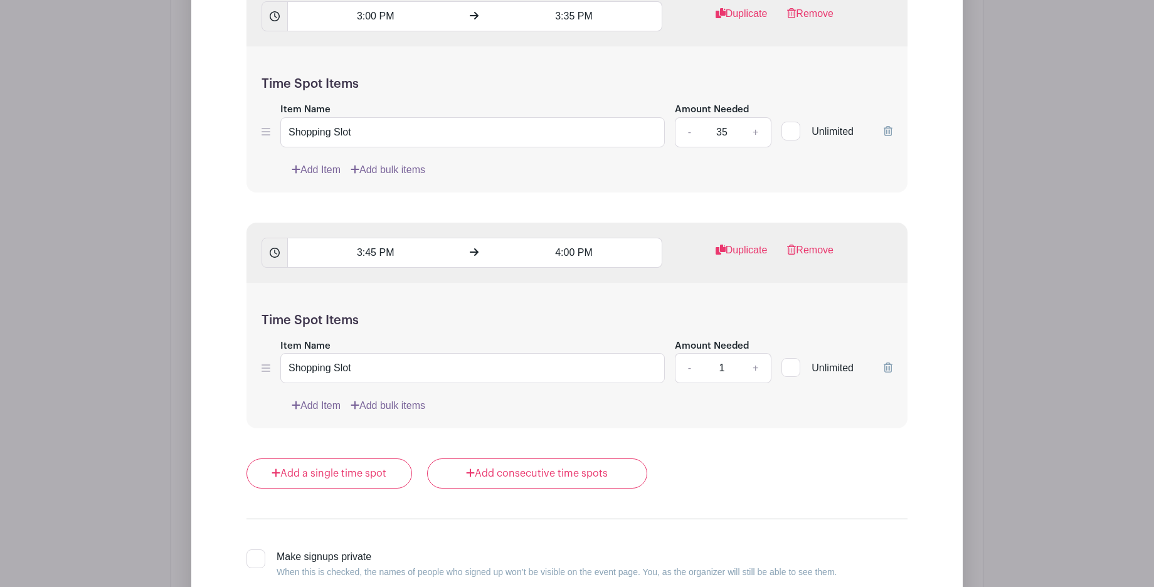
type input "35"
click at [716, 359] on input "1" at bounding box center [722, 368] width 38 height 30
drag, startPoint x: 717, startPoint y: 358, endPoint x: 718, endPoint y: 349, distance: 9.4
click at [718, 357] on input "1" at bounding box center [722, 368] width 38 height 30
click at [728, 361] on input "1" at bounding box center [722, 368] width 38 height 30
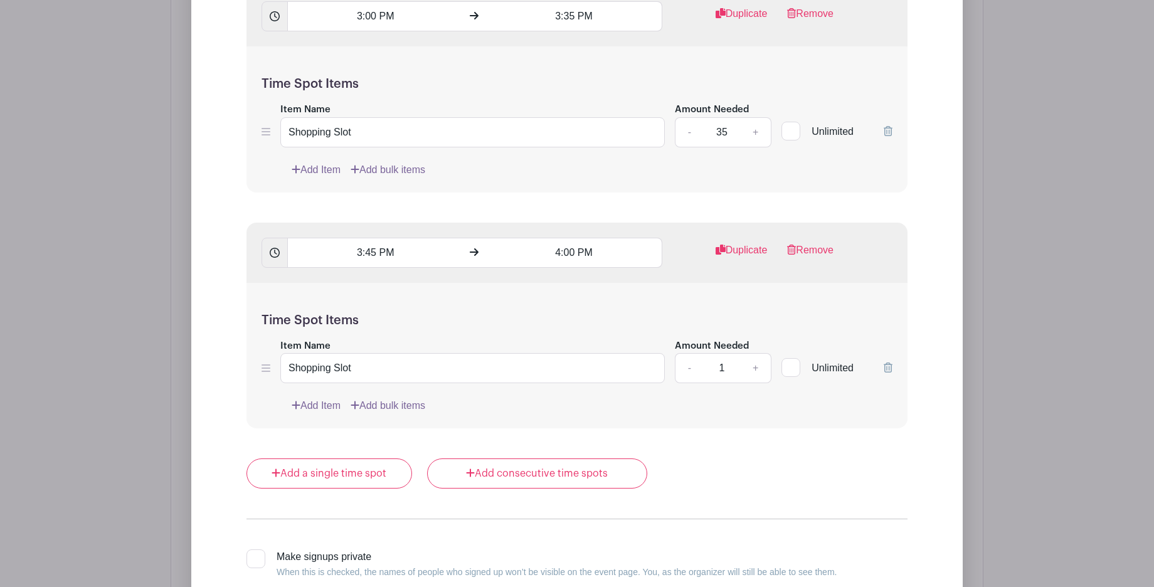
click at [728, 361] on input "1" at bounding box center [722, 368] width 38 height 30
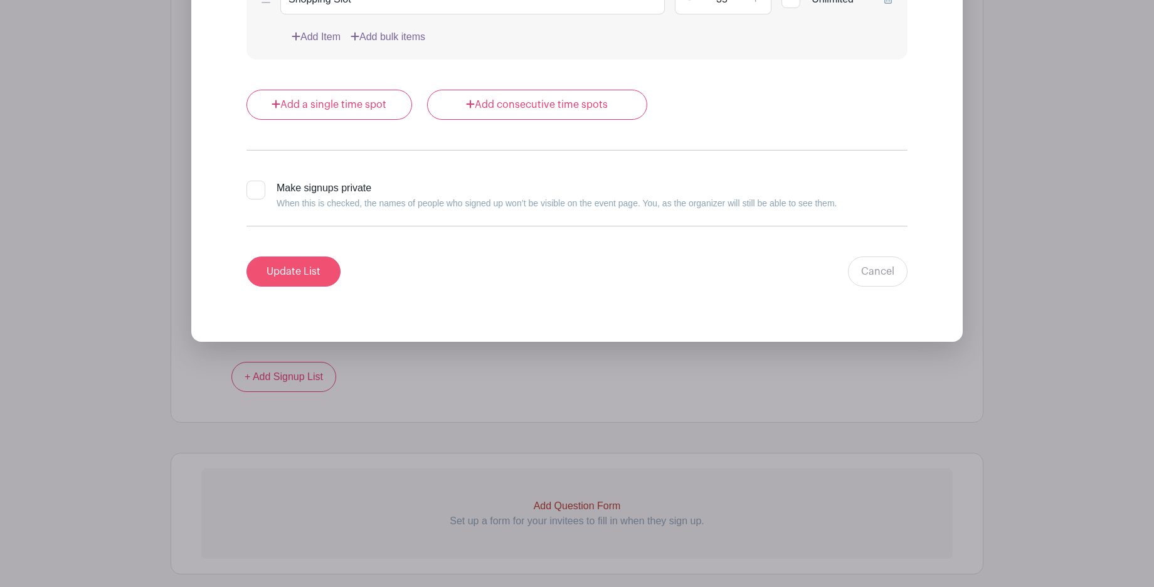
type input "35"
click at [277, 259] on input "Update List" at bounding box center [294, 272] width 94 height 30
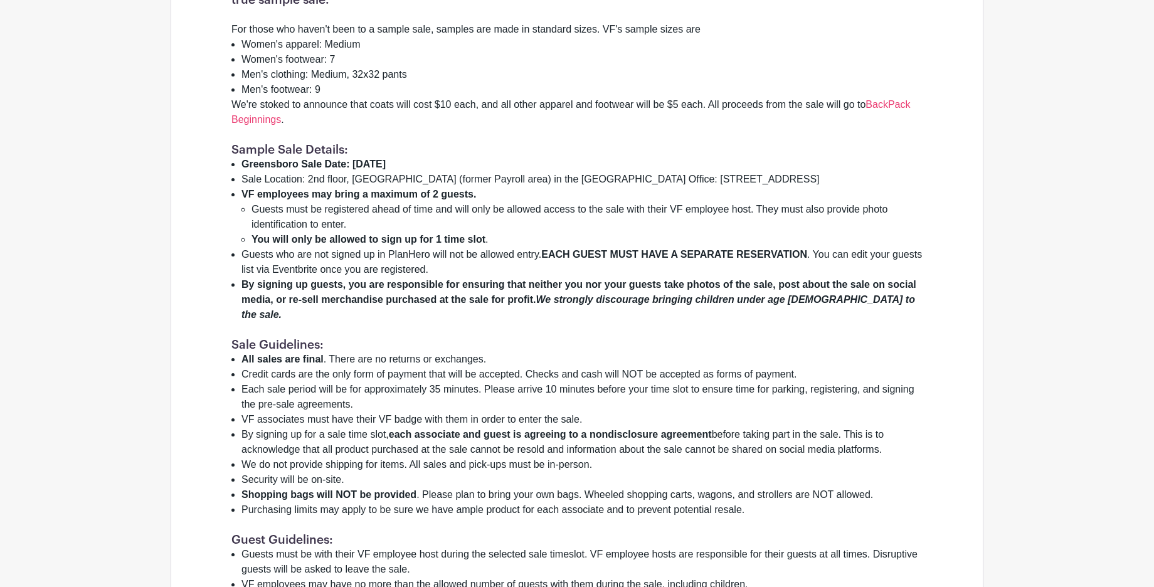
scroll to position [327, 0]
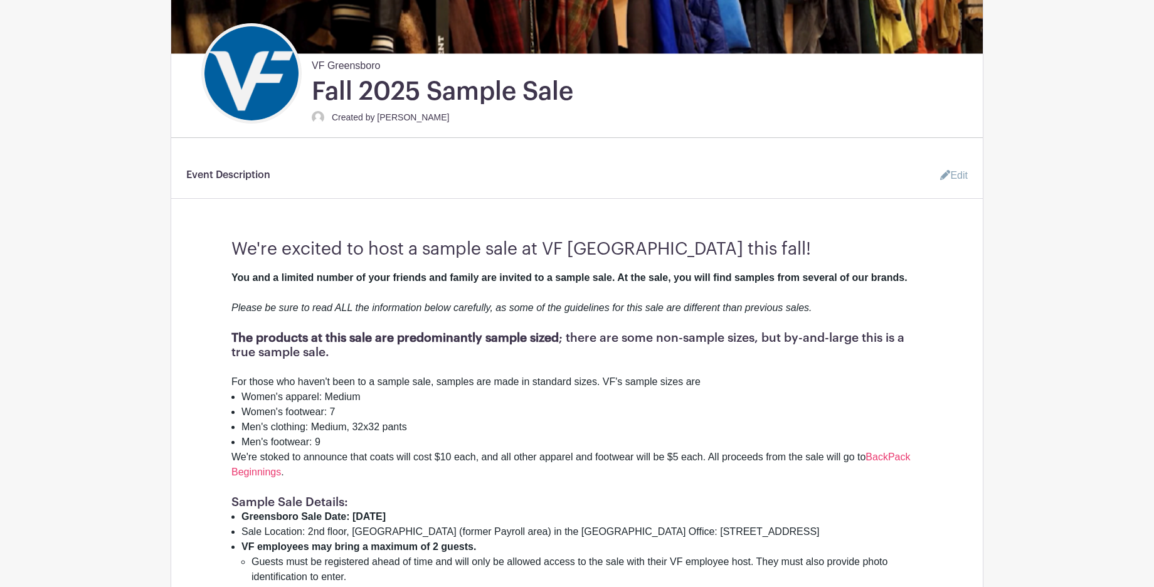
click at [946, 174] on icon at bounding box center [945, 175] width 10 height 10
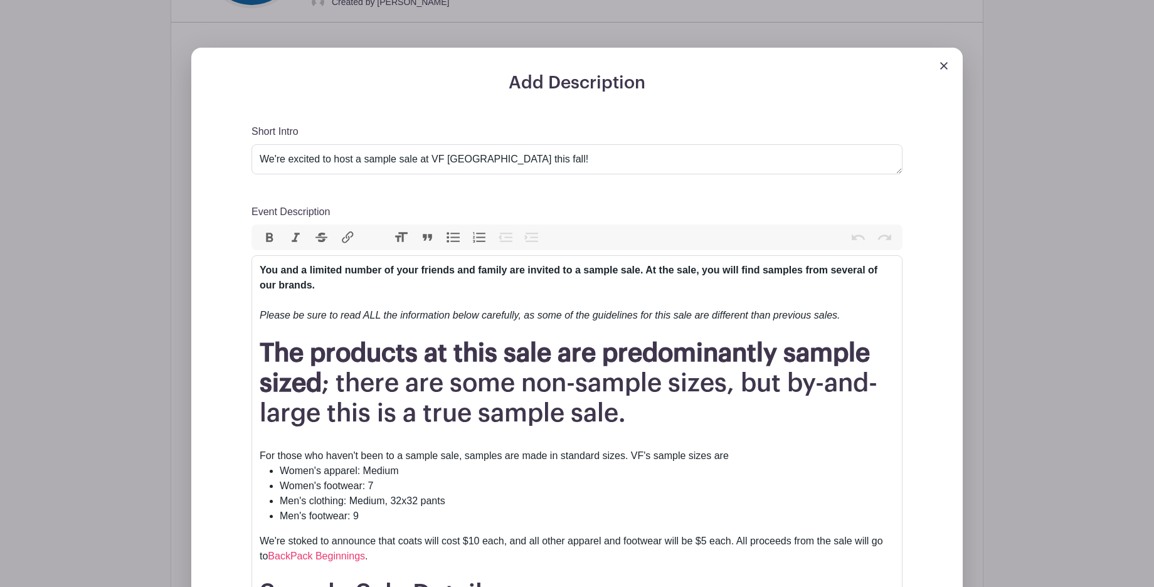
scroll to position [767, 0]
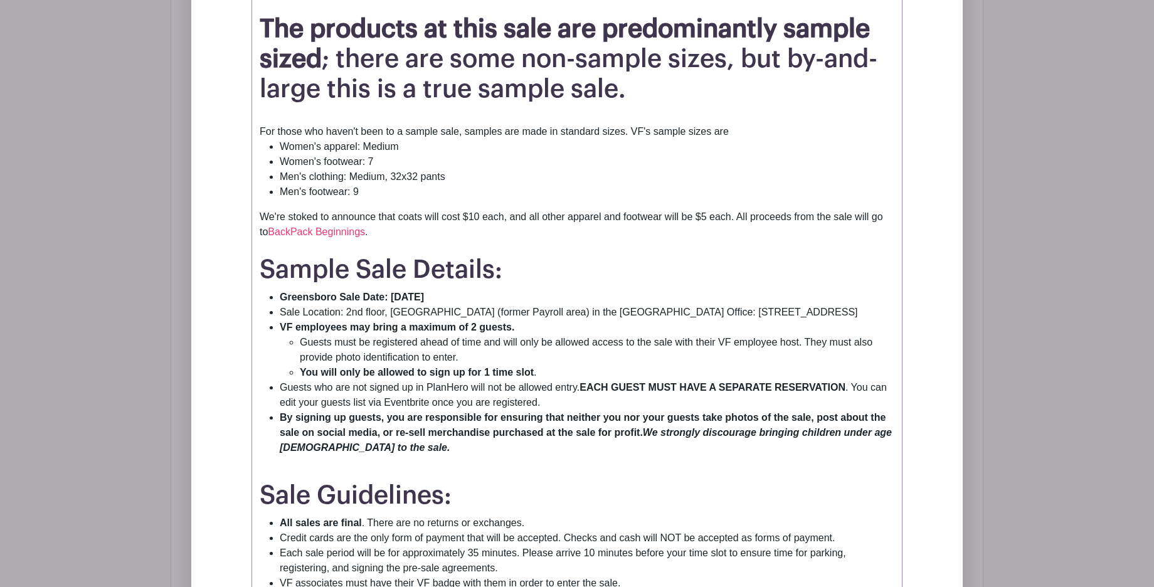
click at [480, 358] on li "Guests must be registered ahead of time and will only be allowed access to the …" at bounding box center [597, 350] width 595 height 30
type trix-editor "<div><strong>You and a limited number of your friends and family are invited to…"
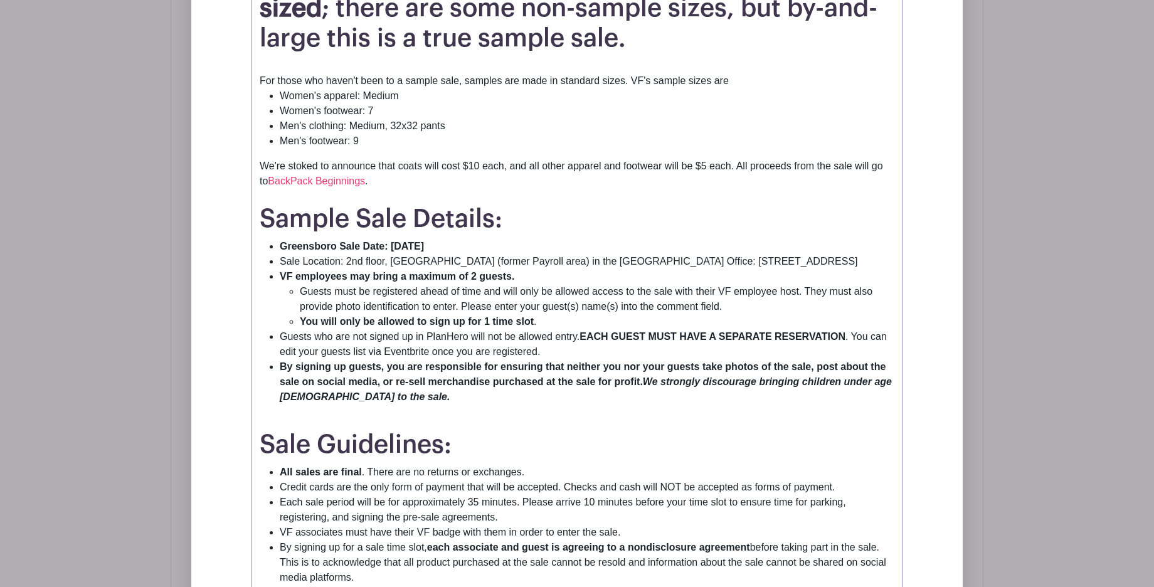
scroll to position [1672, 0]
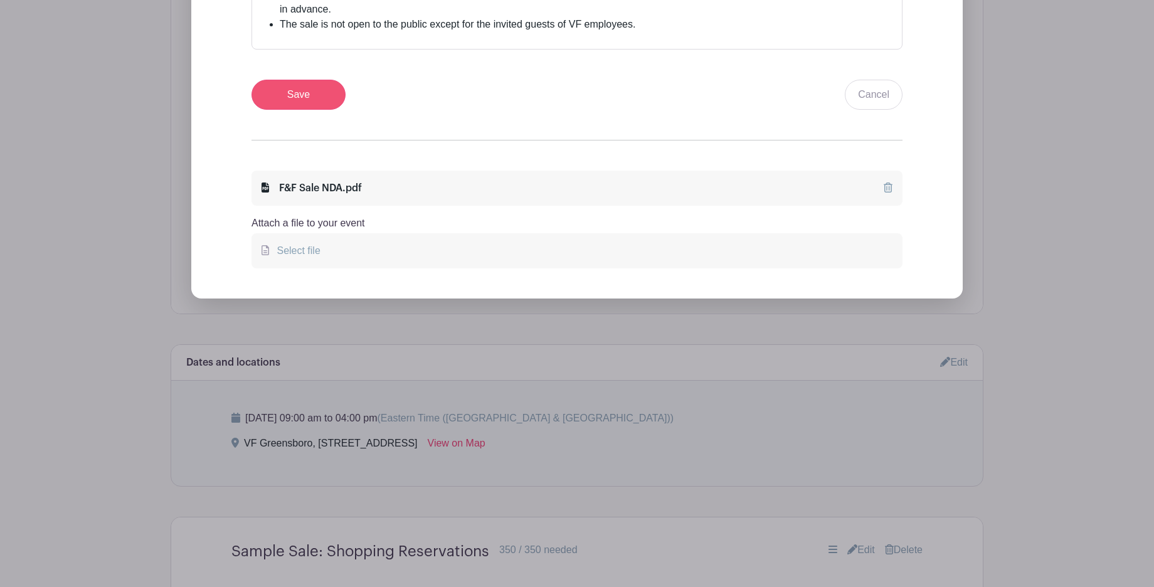
click at [292, 103] on input "Save" at bounding box center [299, 95] width 94 height 30
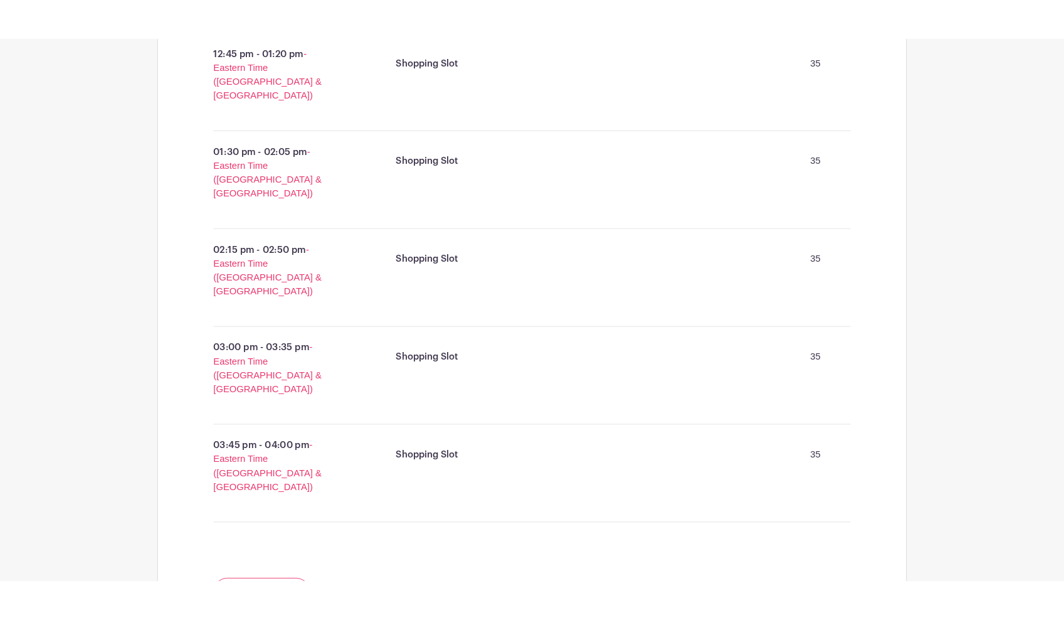
scroll to position [0, 0]
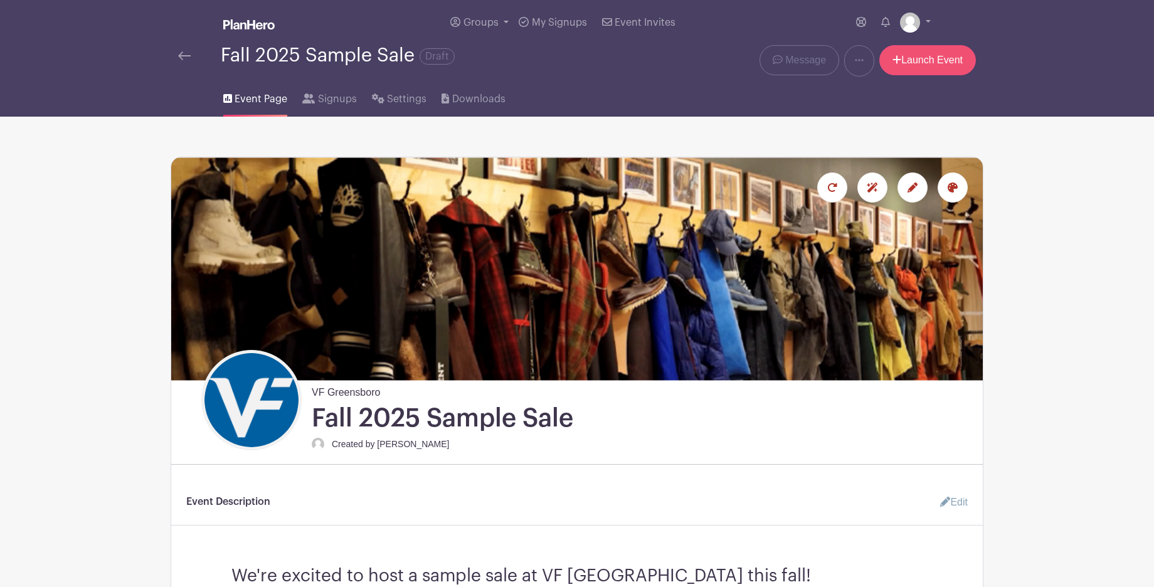
click at [910, 57] on link "Launch Event" at bounding box center [927, 60] width 97 height 30
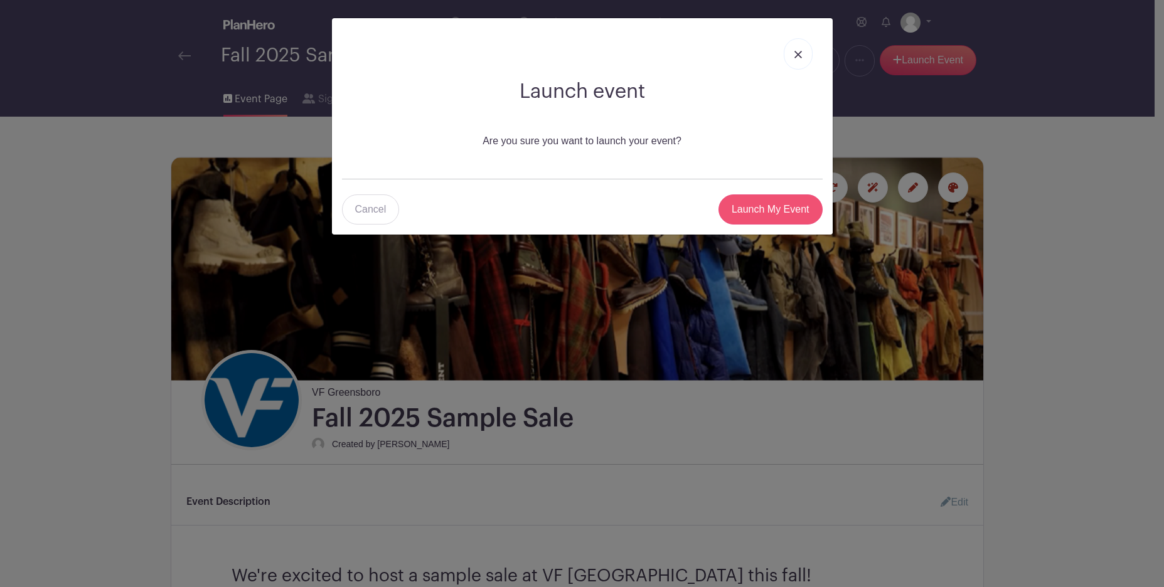
click at [788, 214] on input "Launch My Event" at bounding box center [770, 209] width 104 height 30
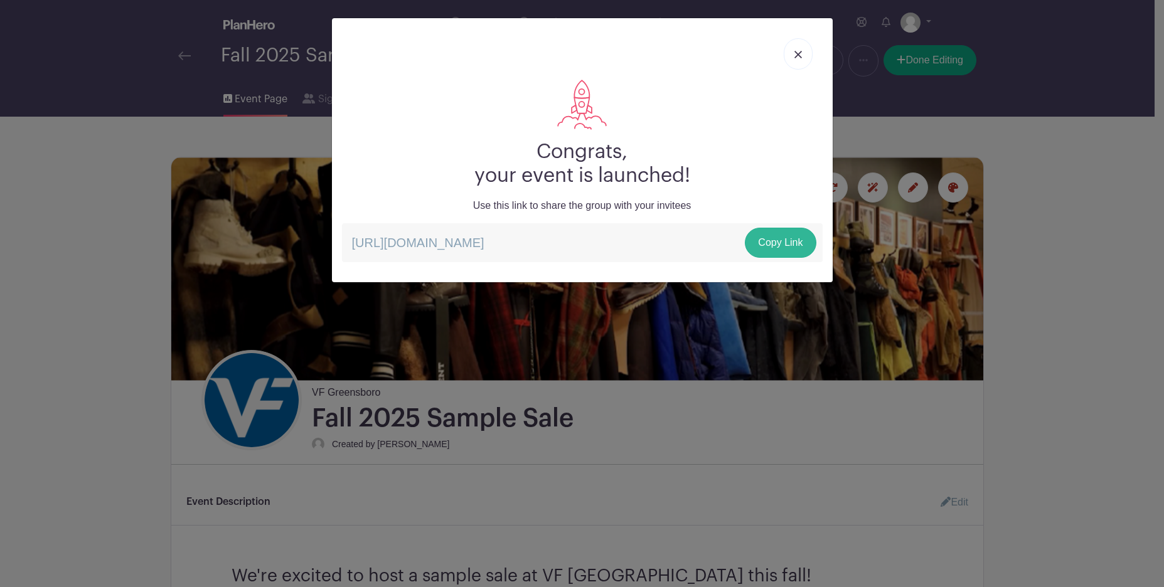
click at [792, 245] on link "Copy Link" at bounding box center [780, 243] width 71 height 30
click at [797, 51] on img at bounding box center [798, 55] width 8 height 8
